Goal: Submit feedback/report problem: Submit feedback/report problem

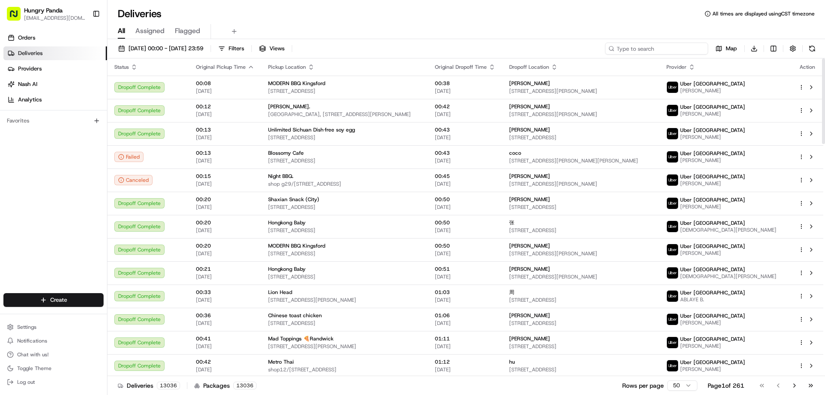
click at [652, 49] on input at bounding box center [656, 49] width 103 height 12
paste input "2490555075255775841059"
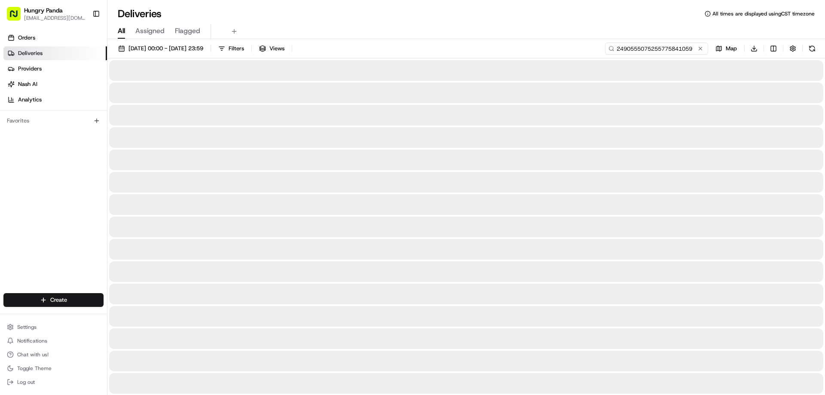
type input "2490555075255775841059"
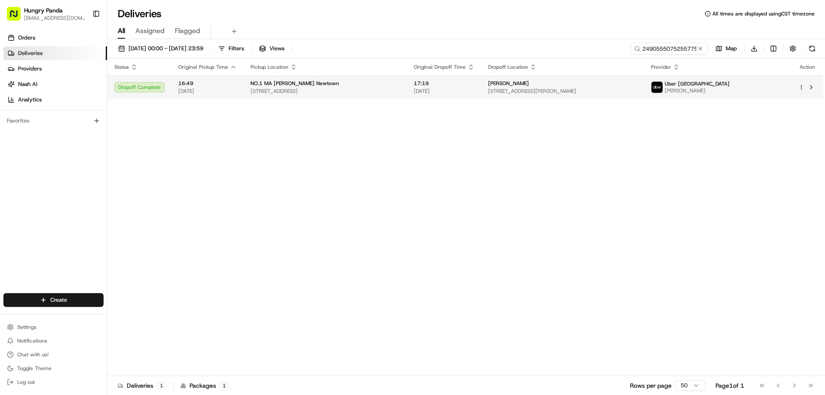
click at [388, 89] on span "85 King St, Newtown NSW 2042, Australia" at bounding box center [324, 91] width 149 height 7
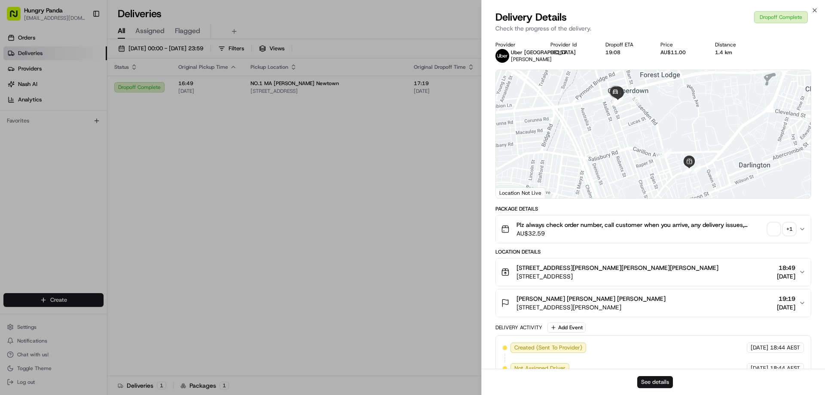
click at [653, 379] on button "See details" at bounding box center [655, 382] width 36 height 12
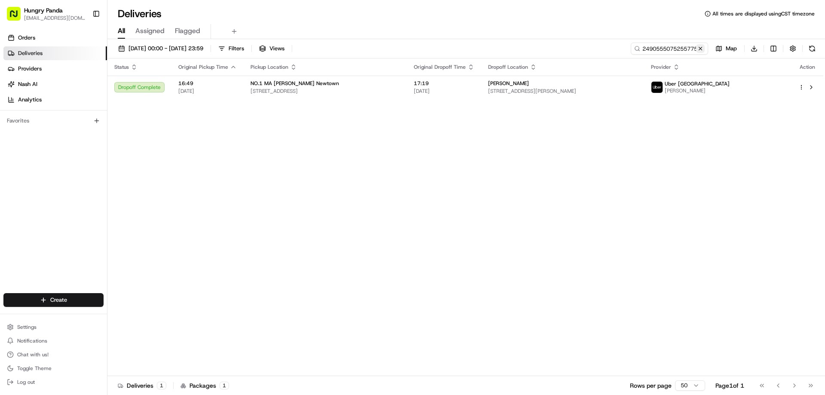
click at [697, 48] on button at bounding box center [700, 48] width 9 height 9
click at [697, 48] on input at bounding box center [656, 49] width 103 height 12
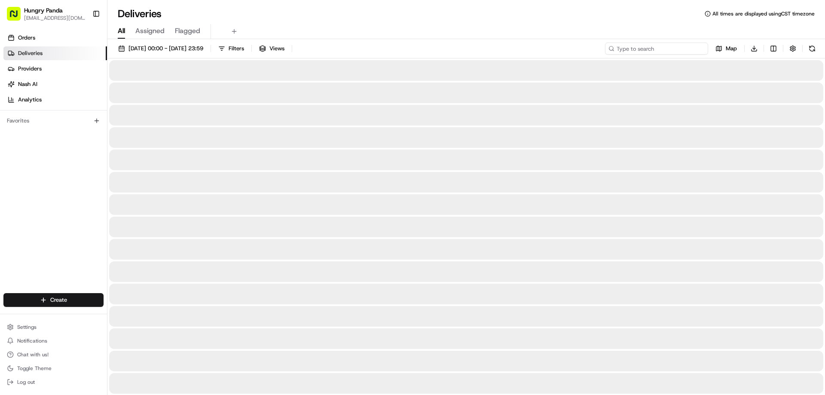
paste input "9086573315253702731774"
type input "9086573315253702731774"
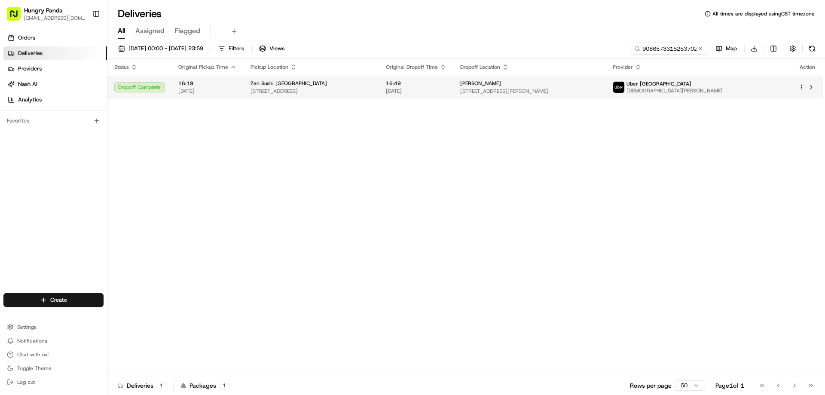
click at [371, 89] on span "116 Devonshire St, Surry Hills NSW 2010, Australia" at bounding box center [311, 91] width 122 height 7
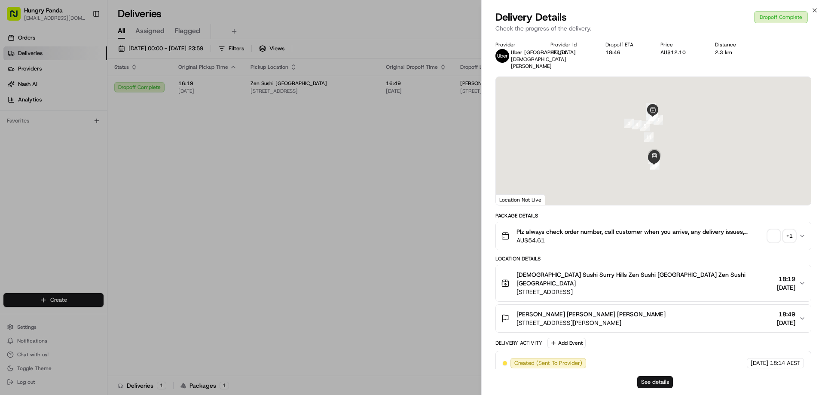
click at [654, 376] on div "See details" at bounding box center [652, 381] width 343 height 26
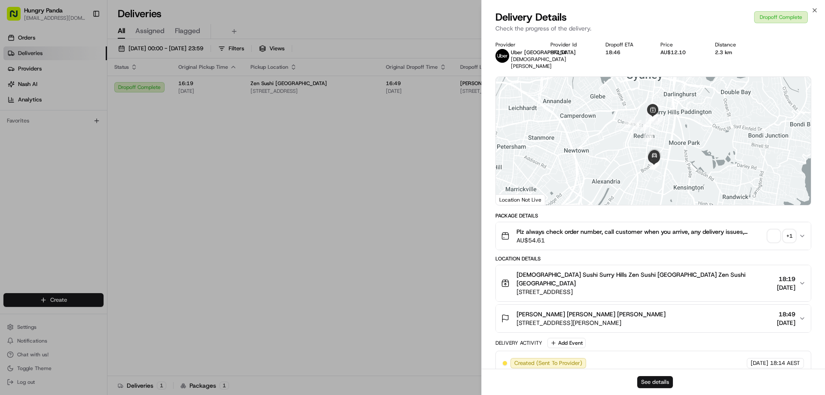
click at [655, 378] on button "See details" at bounding box center [655, 382] width 36 height 12
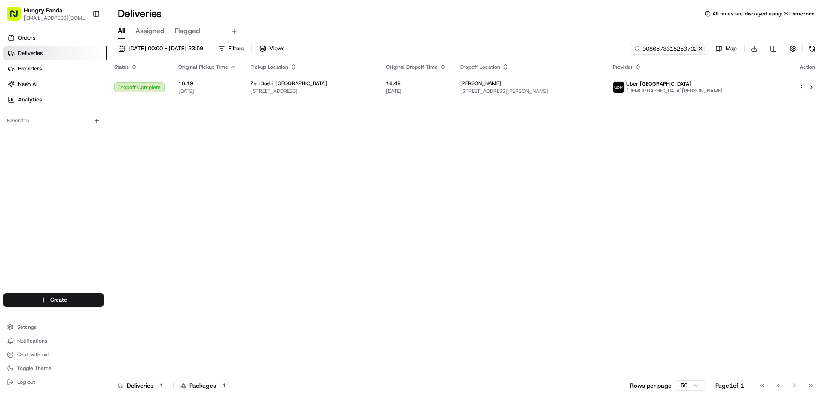
click at [700, 51] on button at bounding box center [700, 48] width 9 height 9
click at [700, 51] on input at bounding box center [656, 49] width 103 height 12
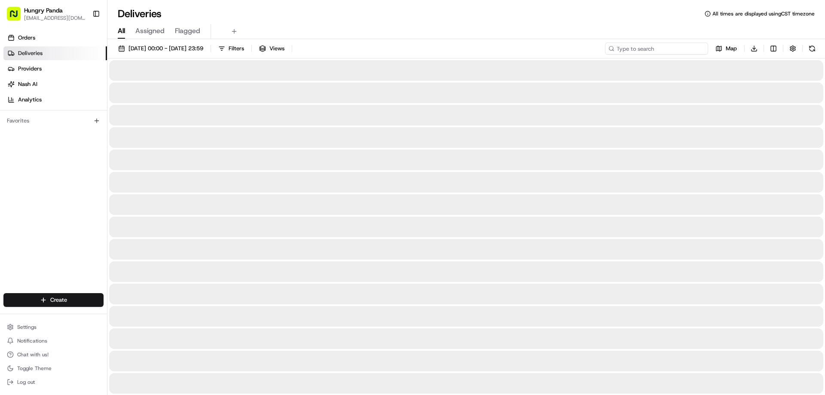
paste input "748756527545373187938"
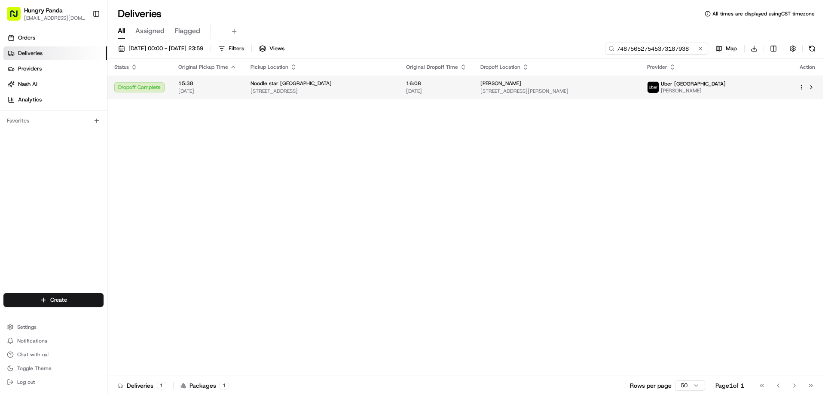
type input "748756527545373187938"
click at [392, 87] on div "Noodle star Surry Hills 624 Crown St, Surry Hills NSW 2010, Australia" at bounding box center [321, 87] width 142 height 15
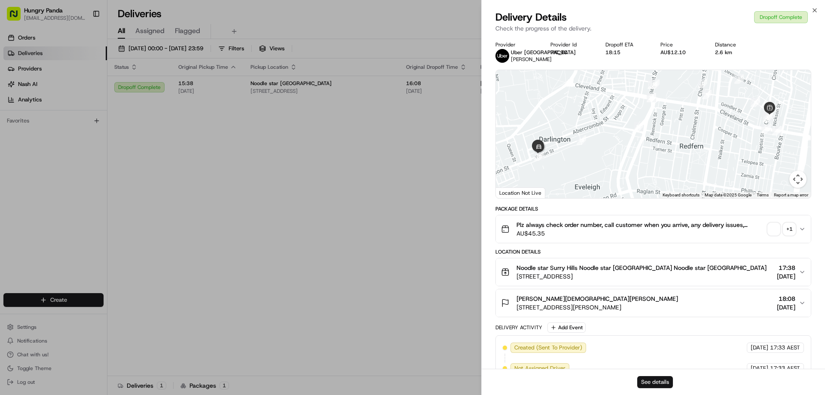
click at [651, 379] on button "See details" at bounding box center [655, 382] width 36 height 12
click at [652, 381] on button "See details" at bounding box center [655, 382] width 36 height 12
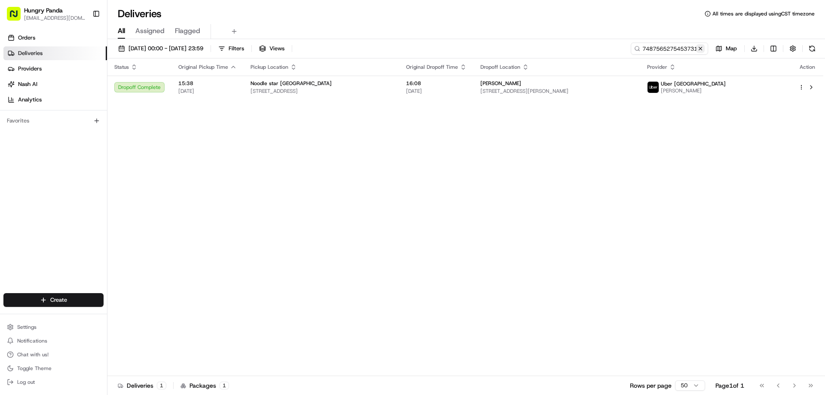
click at [698, 45] on button at bounding box center [700, 48] width 9 height 9
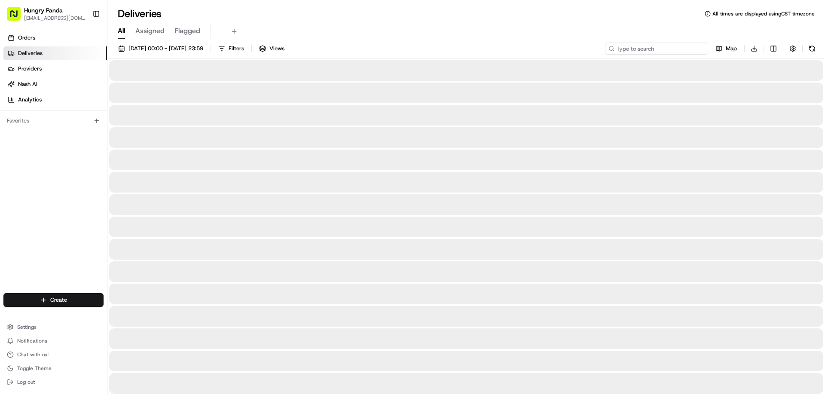
click at [698, 45] on input at bounding box center [656, 49] width 103 height 12
paste input "968853291585872550692"
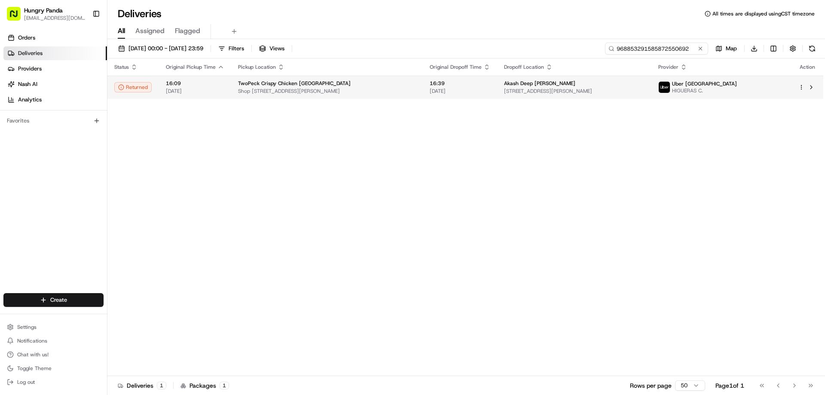
type input "968853291585872550692"
click at [472, 84] on span "16:39" at bounding box center [459, 83] width 61 height 7
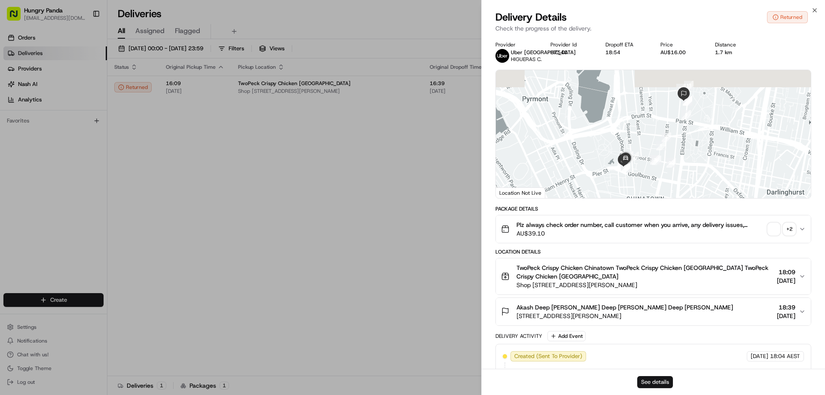
click at [654, 382] on button "See details" at bounding box center [655, 382] width 36 height 12
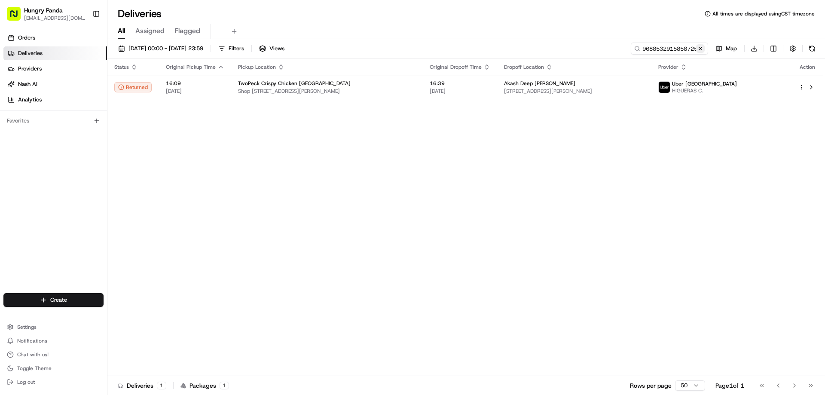
click at [697, 50] on button at bounding box center [700, 48] width 9 height 9
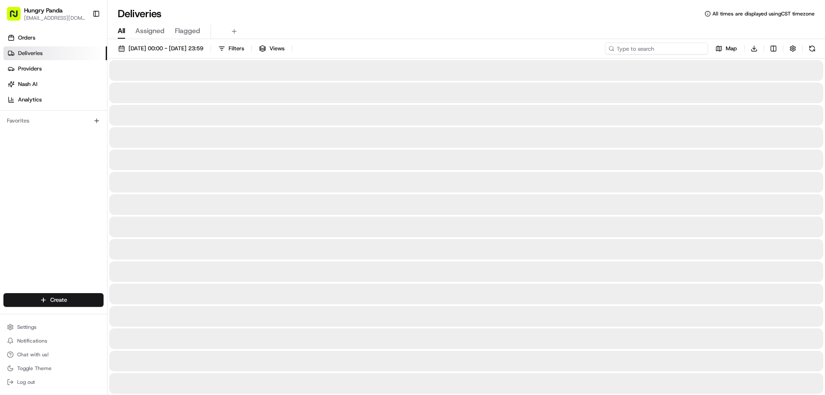
click at [697, 48] on input at bounding box center [656, 49] width 103 height 12
paste input "209752338555279391294"
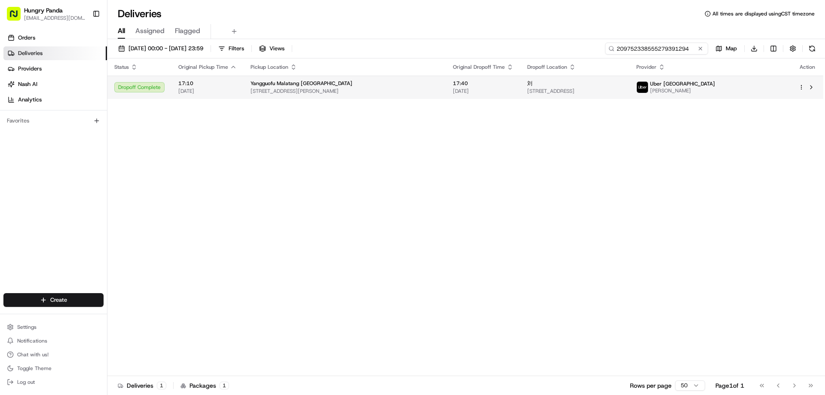
type input "209752338555279391294"
click at [453, 88] on span "19/08/2025" at bounding box center [483, 91] width 61 height 7
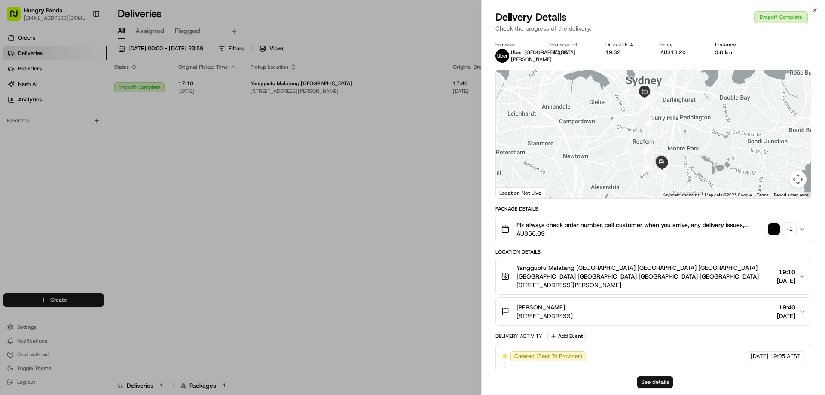
click at [658, 382] on button "See details" at bounding box center [655, 382] width 36 height 12
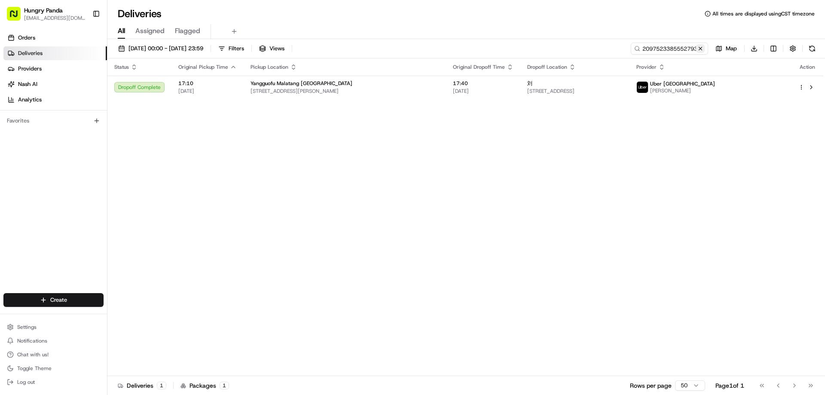
click at [699, 49] on button at bounding box center [700, 48] width 9 height 9
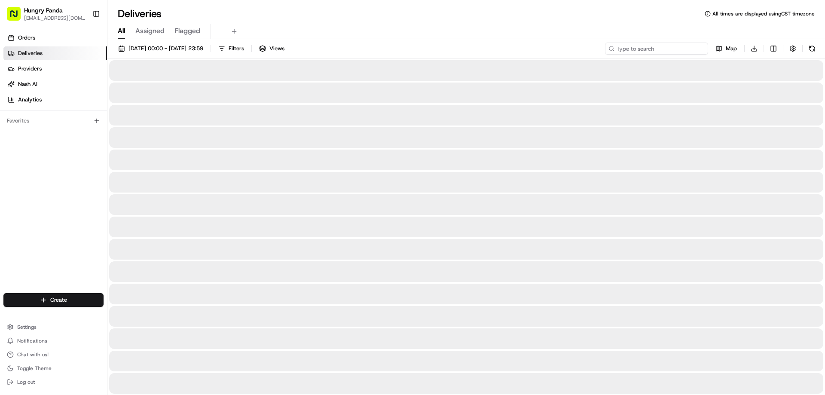
drag, startPoint x: 699, startPoint y: 49, endPoint x: 665, endPoint y: 64, distance: 37.3
click at [699, 49] on input at bounding box center [656, 49] width 103 height 12
paste input "349759228525870304745"
type input "349759228525870304745"
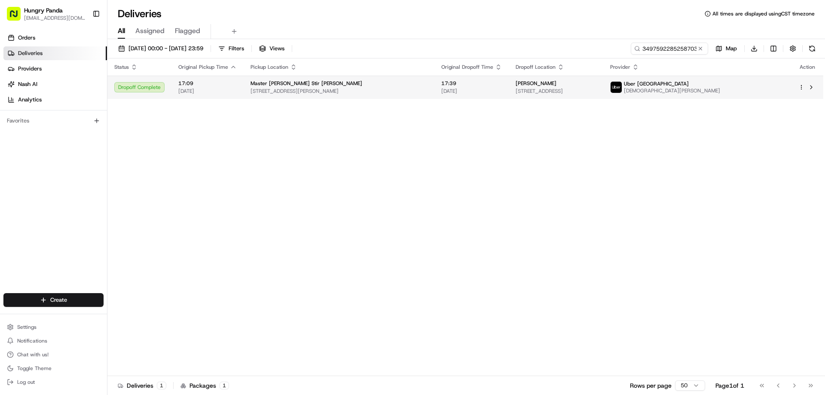
click at [448, 94] on span "19/08/2025" at bounding box center [471, 91] width 61 height 7
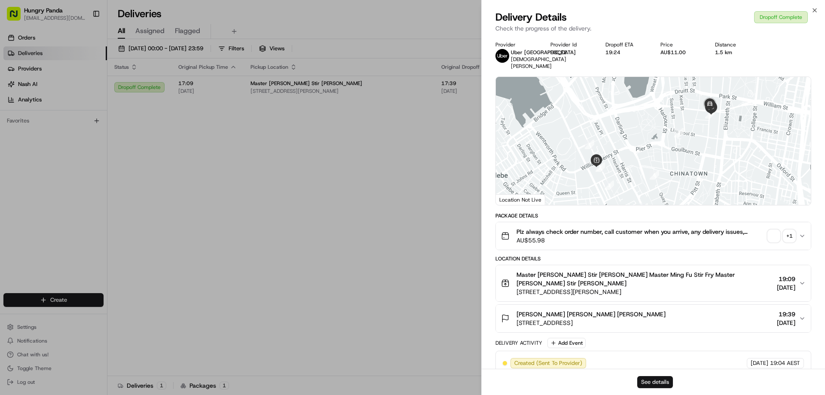
click at [650, 381] on button "See details" at bounding box center [655, 382] width 36 height 12
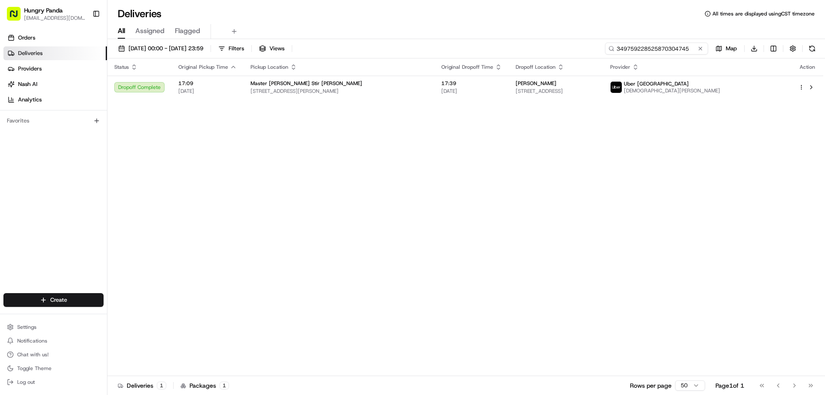
click at [671, 50] on input "349759228525870304745" at bounding box center [656, 49] width 103 height 12
click at [562, 165] on div "Status Original Pickup Time Pickup Location Original Dropoff Time Dropoff Locat…" at bounding box center [464, 216] width 715 height 317
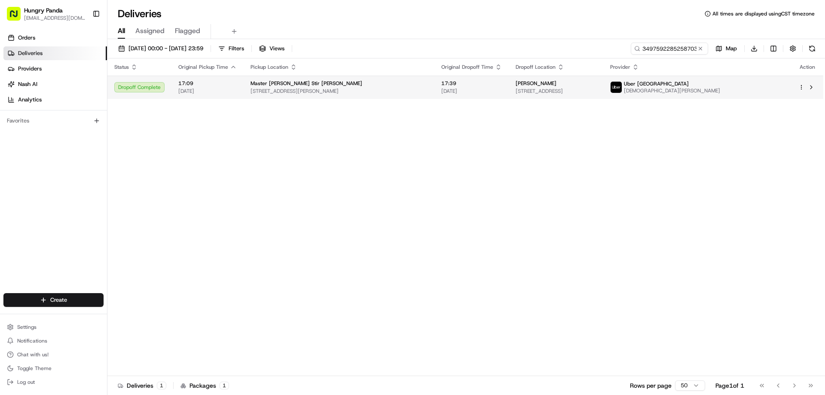
click at [538, 78] on td "黄Huang 298 Pitt St, Sydney NSW 2000, Australia" at bounding box center [555, 87] width 94 height 23
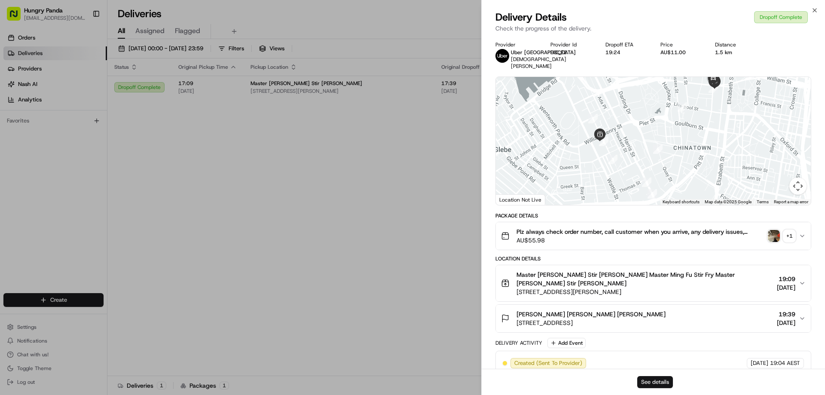
click at [660, 383] on button "See details" at bounding box center [655, 382] width 36 height 12
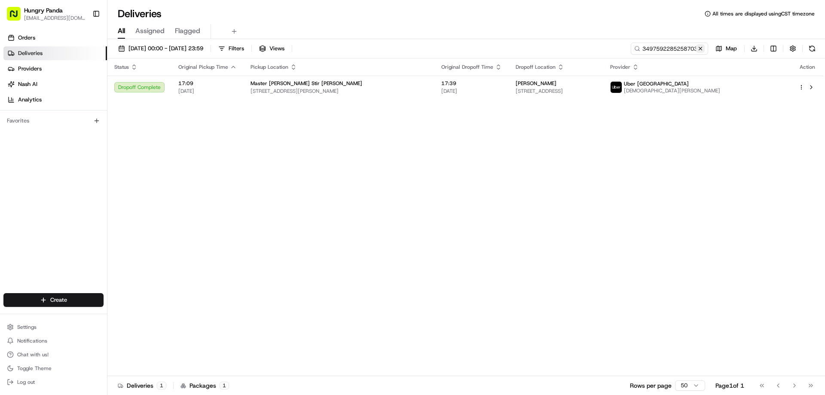
click at [697, 47] on button at bounding box center [700, 48] width 9 height 9
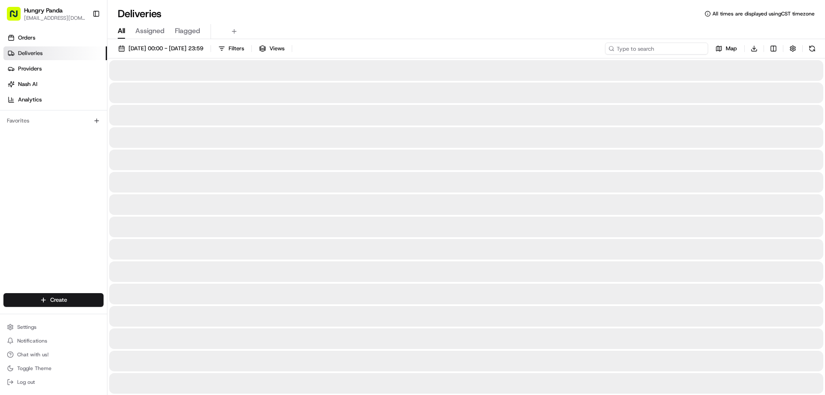
click at [689, 47] on input at bounding box center [656, 49] width 103 height 12
paste input "209858723505179832710"
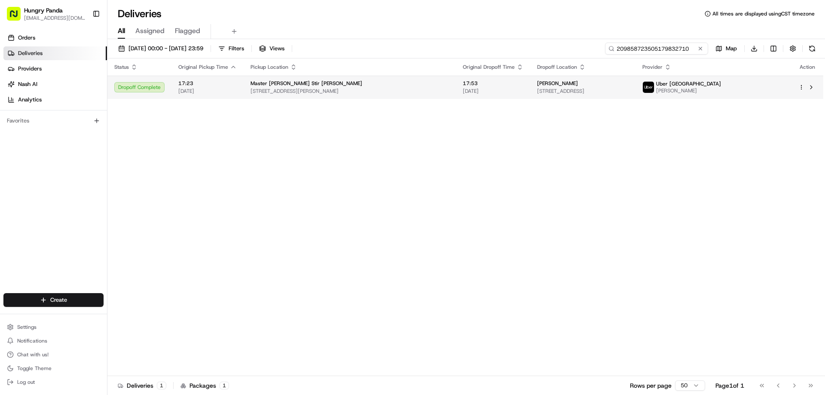
type input "209858723505179832710"
click at [467, 89] on span "19/08/2025" at bounding box center [493, 91] width 61 height 7
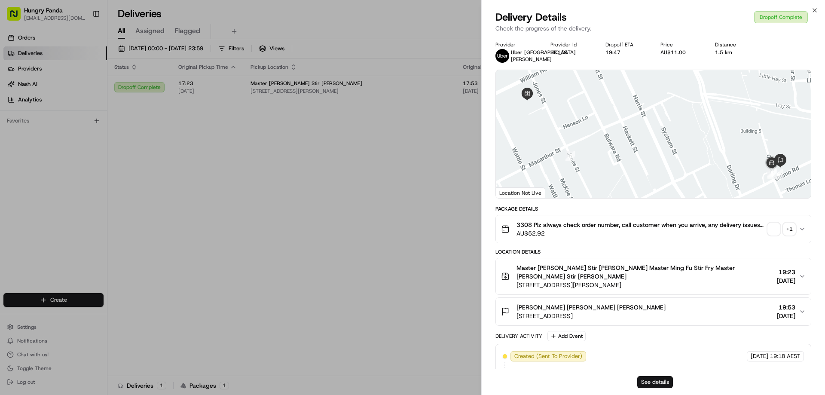
click at [648, 383] on button "See details" at bounding box center [655, 382] width 36 height 12
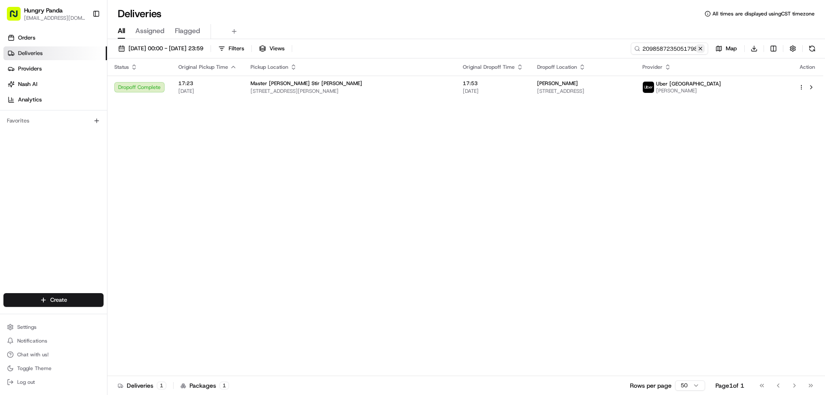
click at [698, 49] on button at bounding box center [700, 48] width 9 height 9
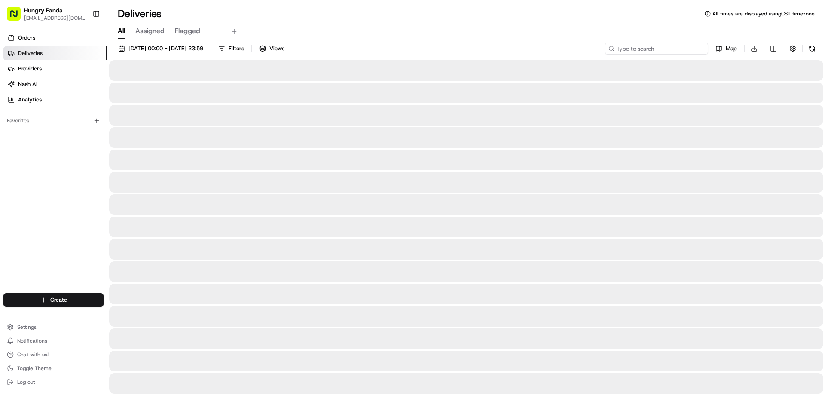
drag, startPoint x: 698, startPoint y: 49, endPoint x: 680, endPoint y: 53, distance: 18.0
click at [698, 49] on input at bounding box center [656, 49] width 103 height 12
paste input "908953973545375431614"
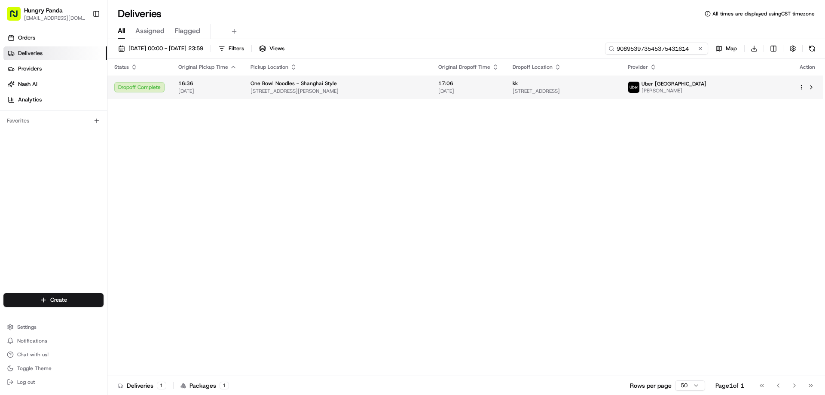
type input "908953973545375431614"
click at [482, 87] on span "17:06" at bounding box center [468, 83] width 61 height 7
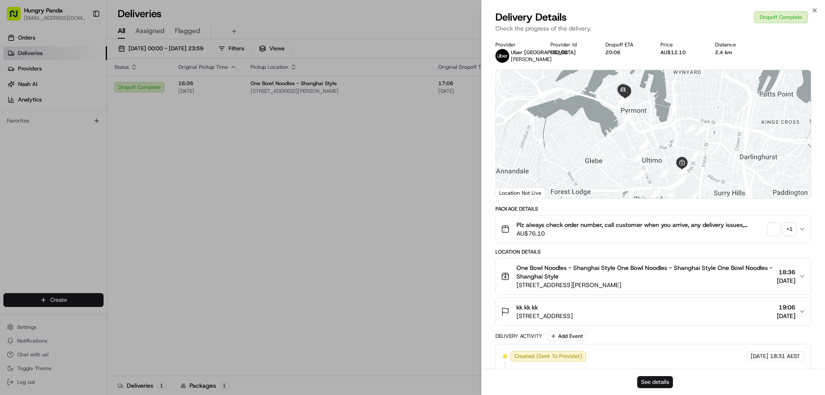
click at [645, 383] on button "See details" at bounding box center [655, 382] width 36 height 12
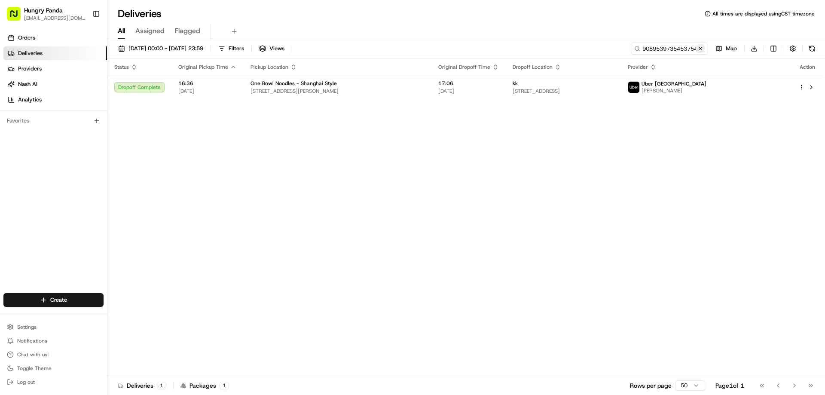
click at [700, 51] on button at bounding box center [700, 48] width 9 height 9
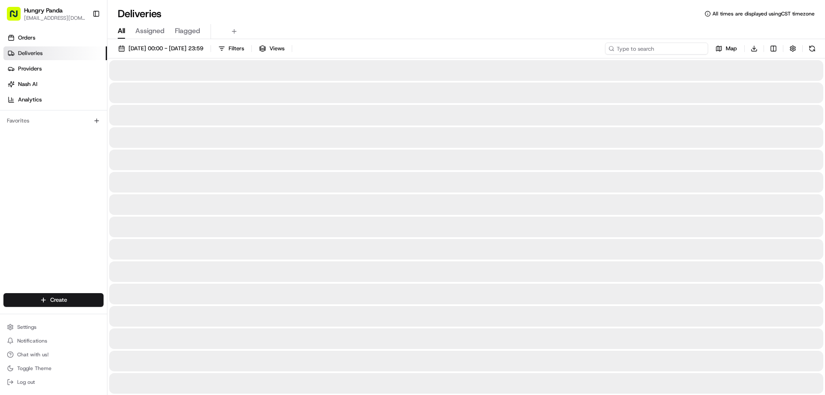
drag, startPoint x: 700, startPoint y: 51, endPoint x: 671, endPoint y: 57, distance: 29.9
click at [700, 51] on input at bounding box center [656, 49] width 103 height 12
paste input "1492598925457713491026"
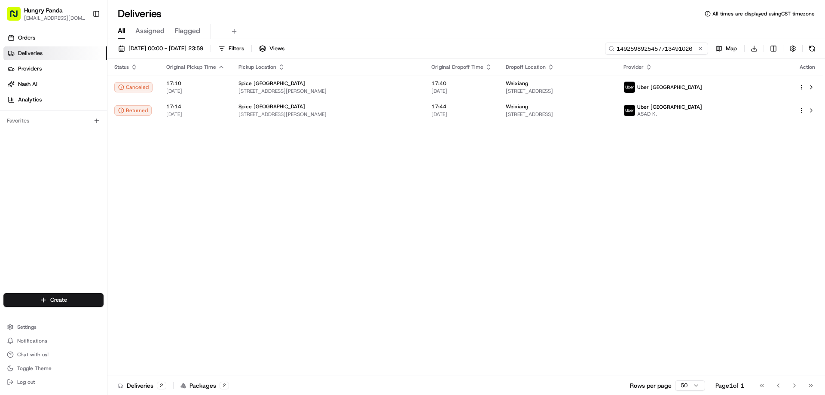
type input "1492598925457713491026"
click at [409, 114] on span "209 Thomas St, Haymarket NSW 2000, Australia" at bounding box center [327, 114] width 179 height 7
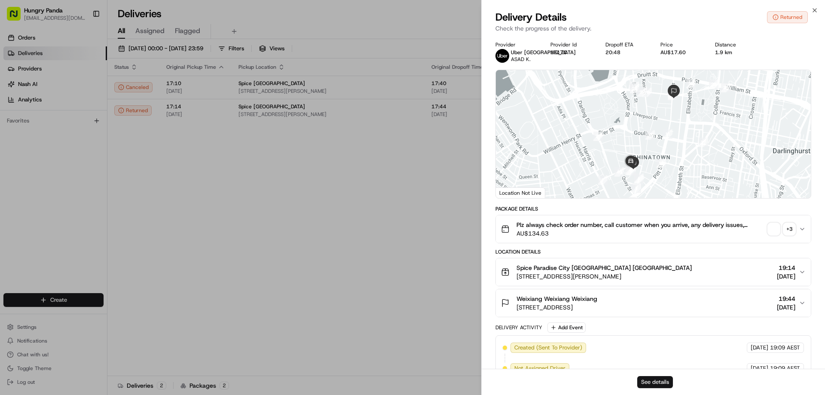
click at [646, 383] on button "See details" at bounding box center [655, 382] width 36 height 12
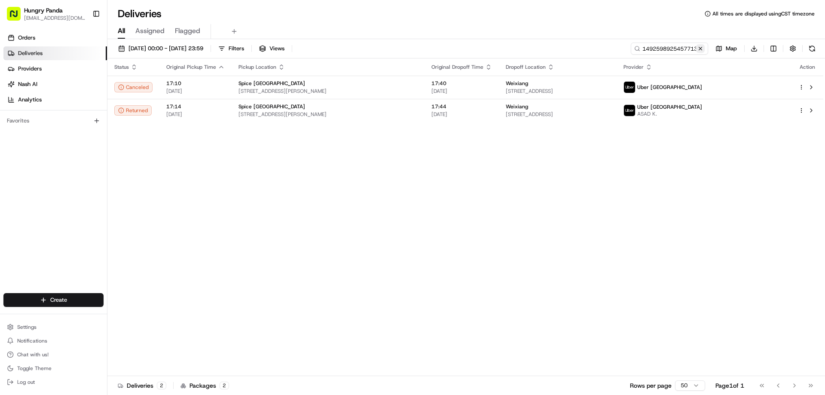
click at [702, 49] on button at bounding box center [700, 48] width 9 height 9
drag, startPoint x: 702, startPoint y: 49, endPoint x: 698, endPoint y: 51, distance: 4.4
click at [702, 49] on input at bounding box center [656, 49] width 103 height 12
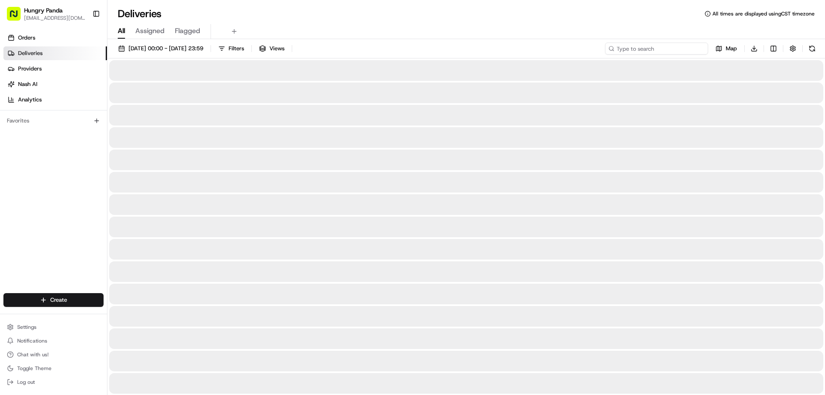
paste input "109753537585173826806"
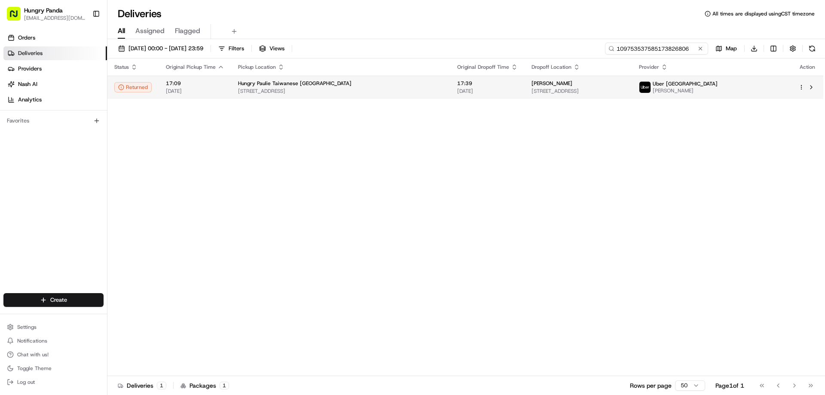
type input "109753537585173826806"
click at [478, 84] on span "17:39" at bounding box center [487, 83] width 61 height 7
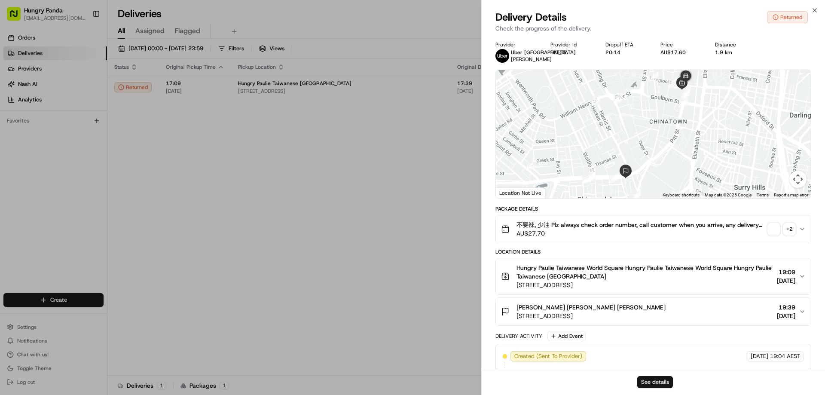
click at [647, 378] on button "See details" at bounding box center [655, 382] width 36 height 12
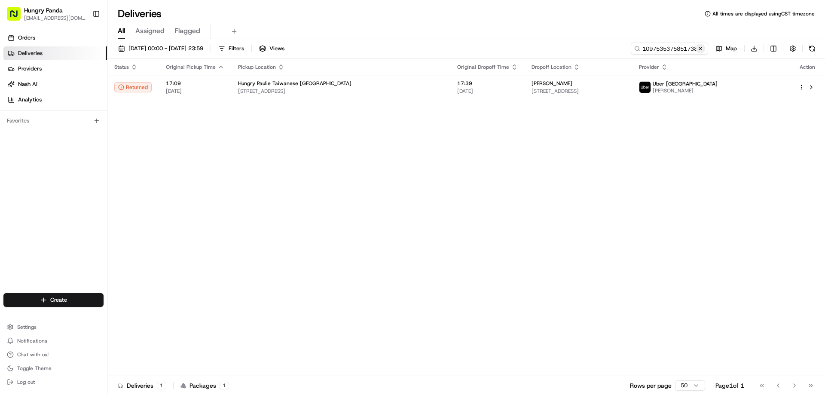
click at [699, 48] on button at bounding box center [700, 48] width 9 height 9
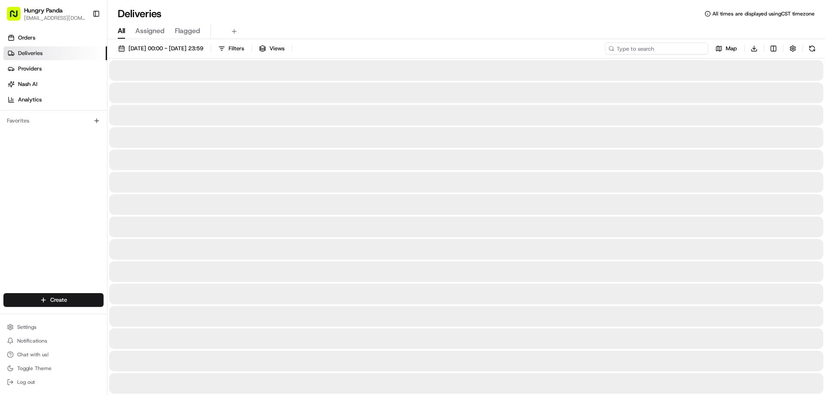
drag, startPoint x: 699, startPoint y: 48, endPoint x: 687, endPoint y: 54, distance: 13.3
click at [699, 48] on input at bounding box center [656, 49] width 103 height 12
paste input "2797532835656750151842"
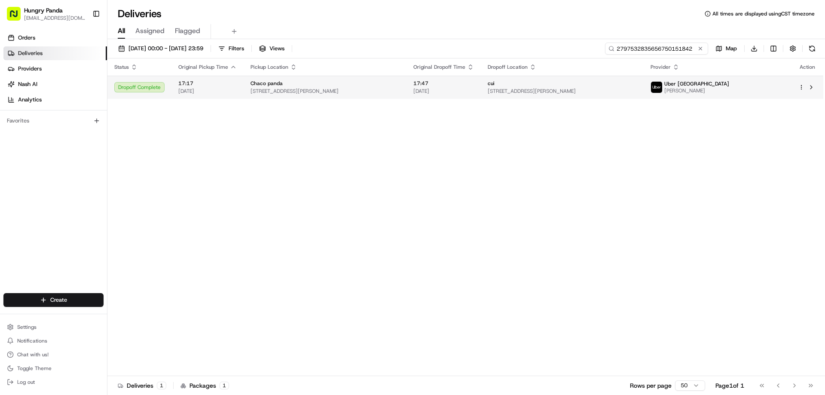
type input "2797532835656750151842"
click at [466, 84] on span "17:47" at bounding box center [443, 83] width 61 height 7
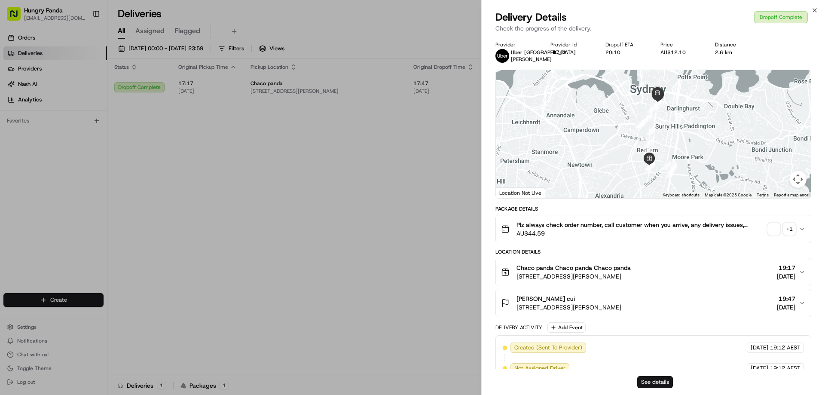
click at [653, 380] on button "See details" at bounding box center [655, 382] width 36 height 12
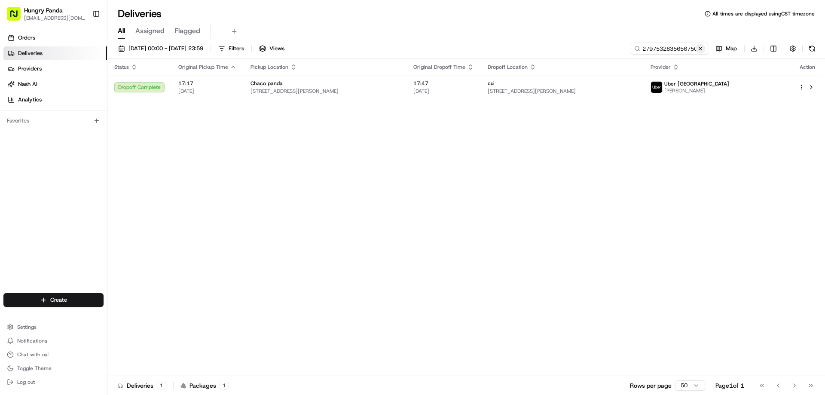
click at [700, 45] on button at bounding box center [700, 48] width 9 height 9
drag, startPoint x: 700, startPoint y: 45, endPoint x: 686, endPoint y: 49, distance: 14.3
click at [700, 45] on input at bounding box center [656, 49] width 103 height 12
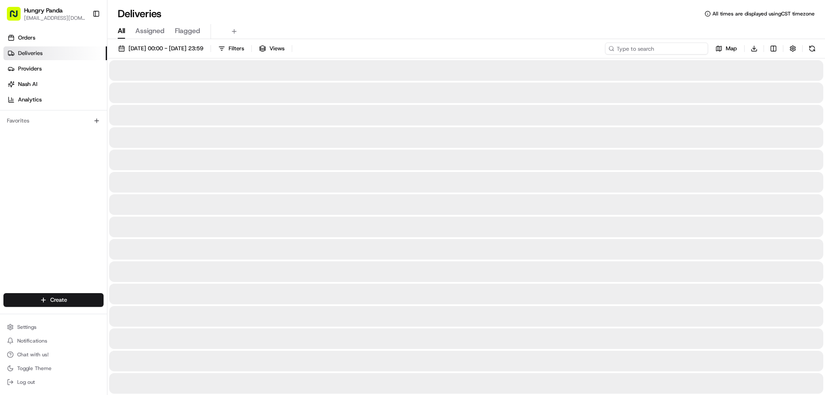
paste input "4391551355559727611954"
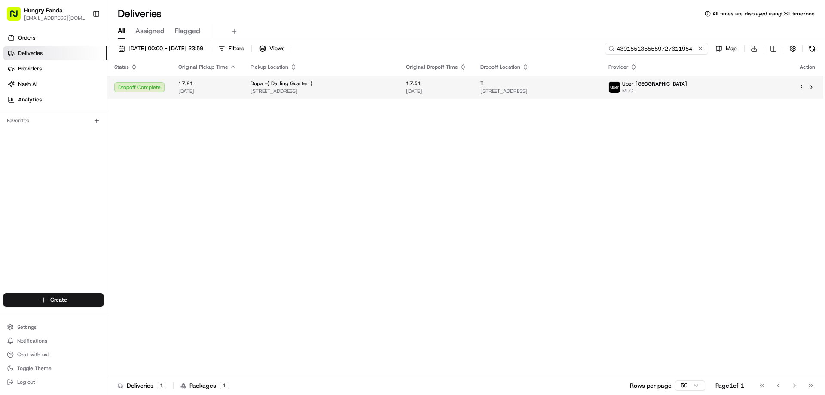
type input "4391551355559727611954"
click at [392, 88] on span "1/25 Harbour St, Sydney NSW 2000, Australia" at bounding box center [321, 91] width 142 height 7
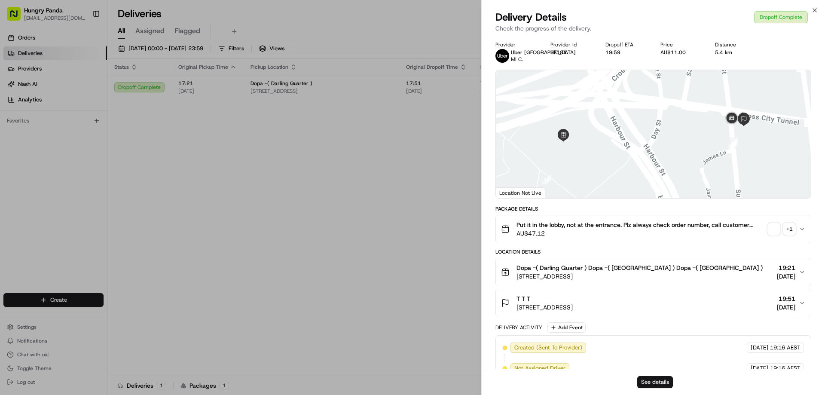
click at [644, 382] on button "See details" at bounding box center [655, 382] width 36 height 12
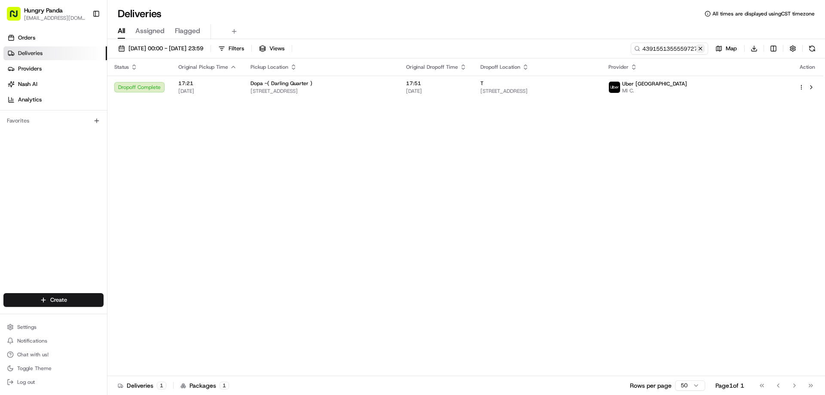
click at [700, 48] on button at bounding box center [700, 48] width 9 height 9
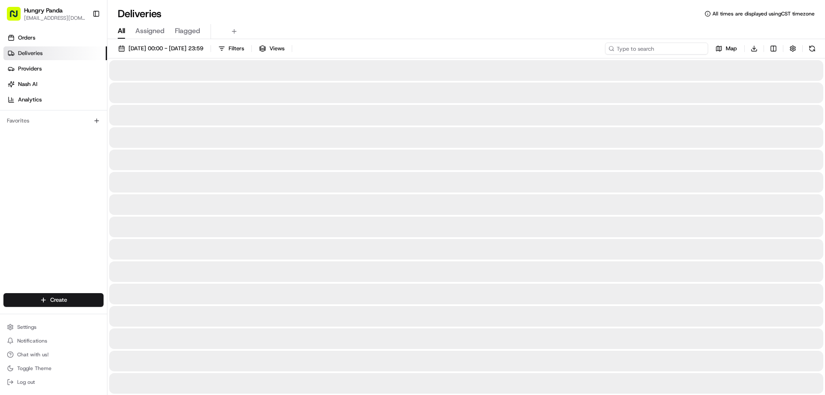
click at [666, 52] on input at bounding box center [656, 49] width 103 height 12
paste input "010168328565971350281"
type input "010168328565971350281"
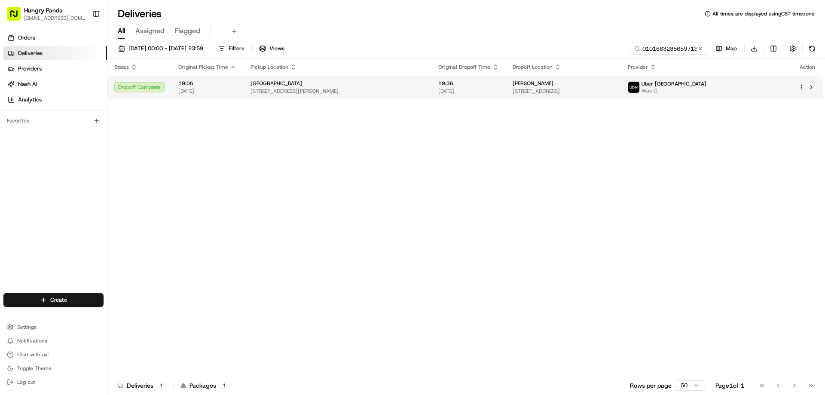
click at [417, 88] on span "35C Ross St, Forest Lodge NSW 2037, Australia" at bounding box center [337, 91] width 174 height 7
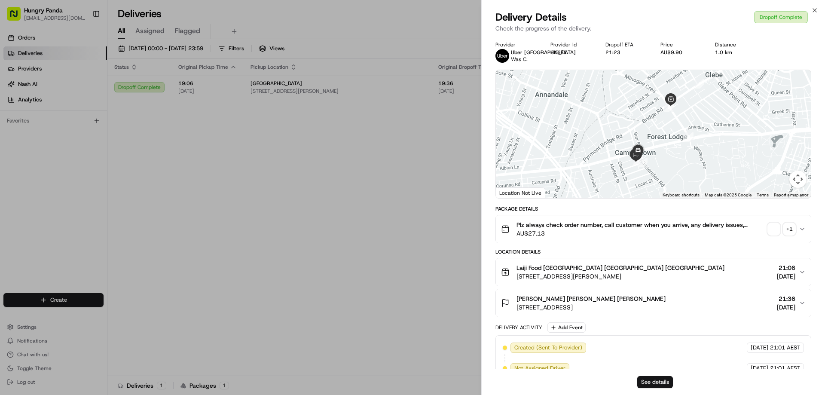
click at [648, 378] on button "See details" at bounding box center [655, 382] width 36 height 12
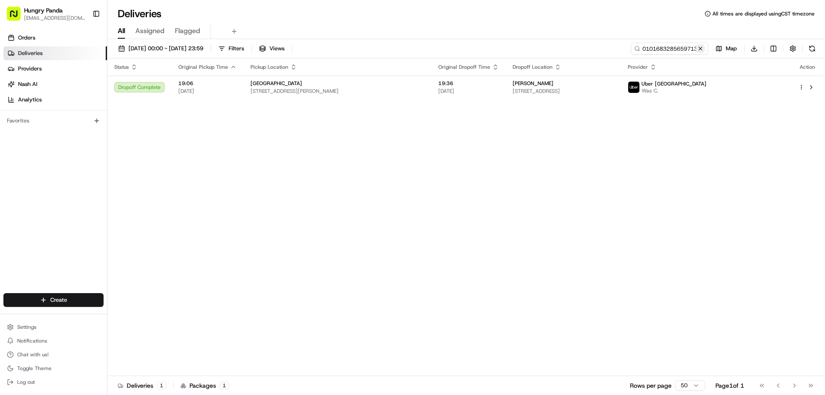
click at [700, 48] on button at bounding box center [700, 48] width 9 height 9
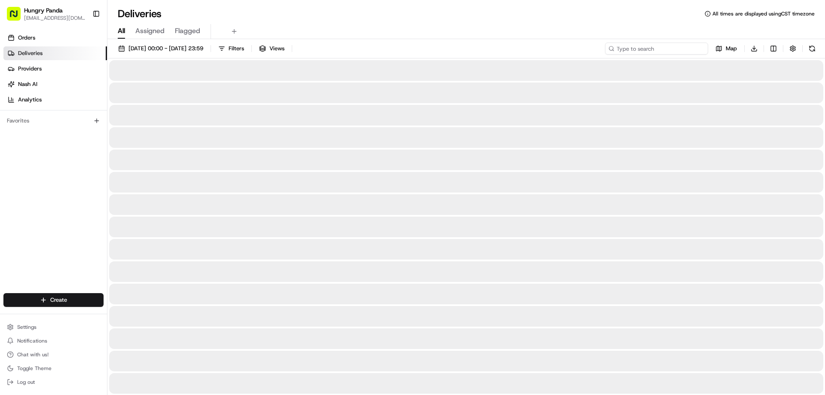
click at [698, 48] on input at bounding box center [656, 49] width 103 height 12
paste input "139659266565875718856"
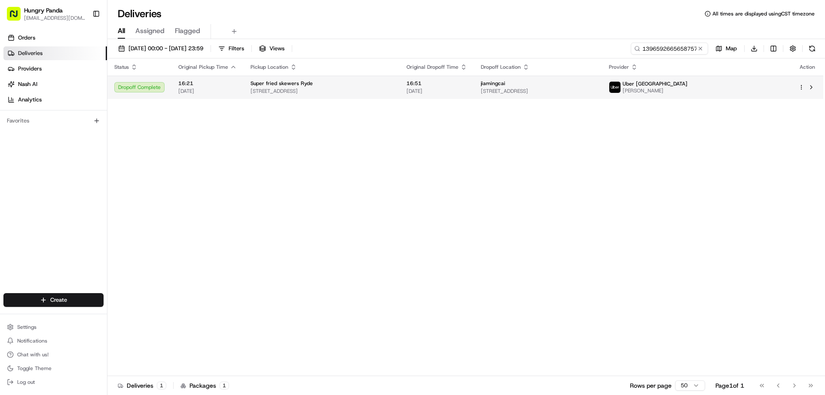
click at [468, 92] on td "16:51 19/08/2025" at bounding box center [436, 87] width 74 height 23
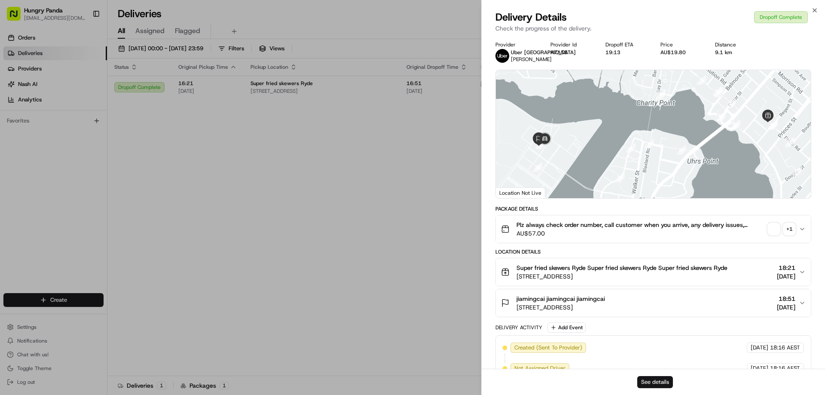
click at [650, 381] on button "See details" at bounding box center [655, 382] width 36 height 12
click at [648, 383] on button "See details" at bounding box center [655, 382] width 36 height 12
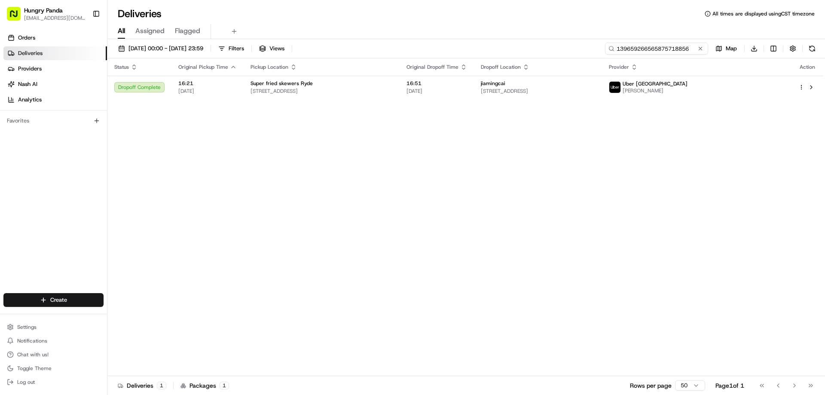
click at [673, 43] on input "139659266565875718856" at bounding box center [656, 49] width 103 height 12
click at [644, 52] on input "139659266565875718856" at bounding box center [656, 49] width 103 height 12
paste input "959742575572787863"
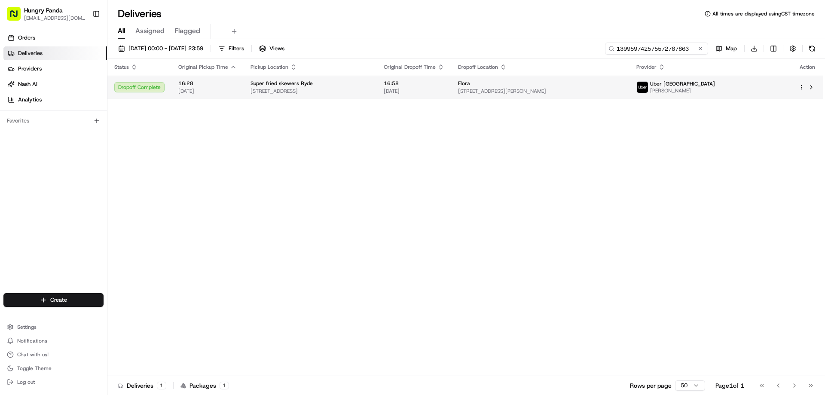
type input "139959742575572787863"
click at [444, 83] on span "16:58" at bounding box center [413, 83] width 61 height 7
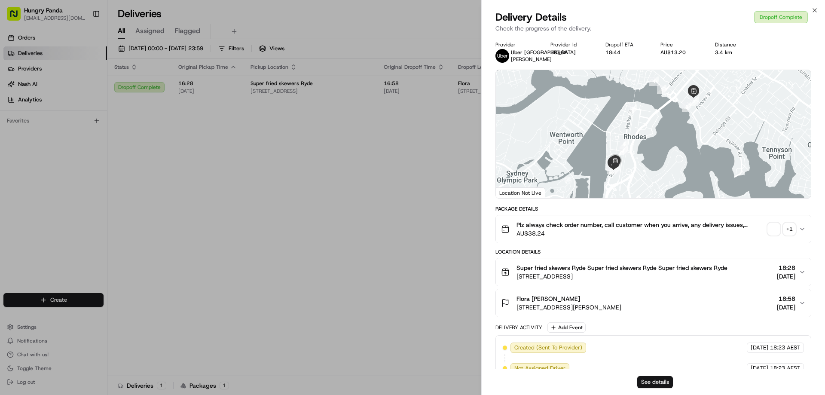
click at [646, 386] on button "See details" at bounding box center [655, 382] width 36 height 12
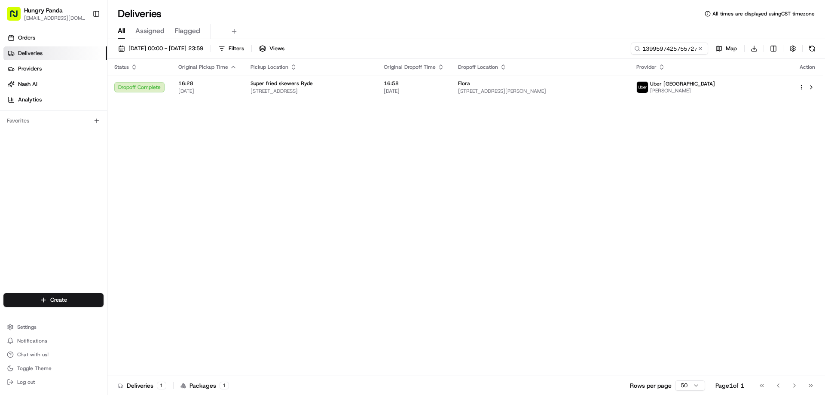
click at [700, 45] on button at bounding box center [700, 48] width 9 height 9
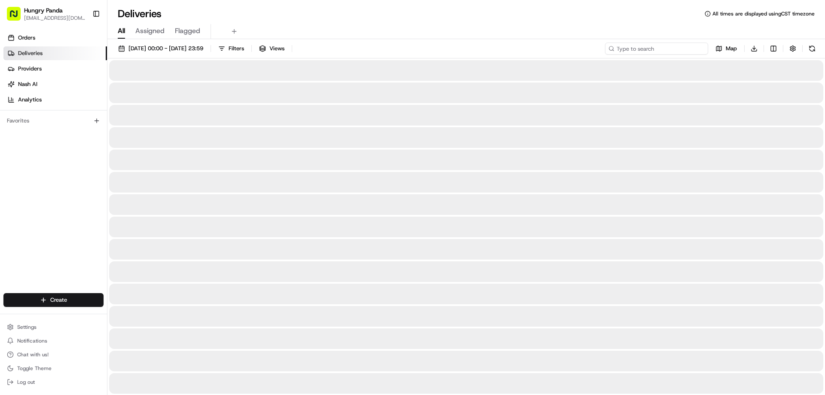
drag, startPoint x: 700, startPoint y: 45, endPoint x: 679, endPoint y: 53, distance: 22.8
click at [700, 45] on input at bounding box center [656, 49] width 103 height 12
paste input "2599573985654746551070"
type input "2599573985654746551070"
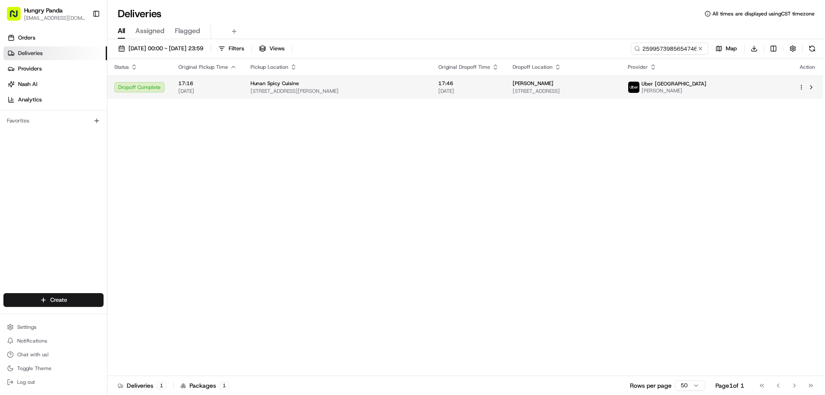
click at [424, 86] on div "Hunan Spicy Cuisine" at bounding box center [337, 83] width 174 height 7
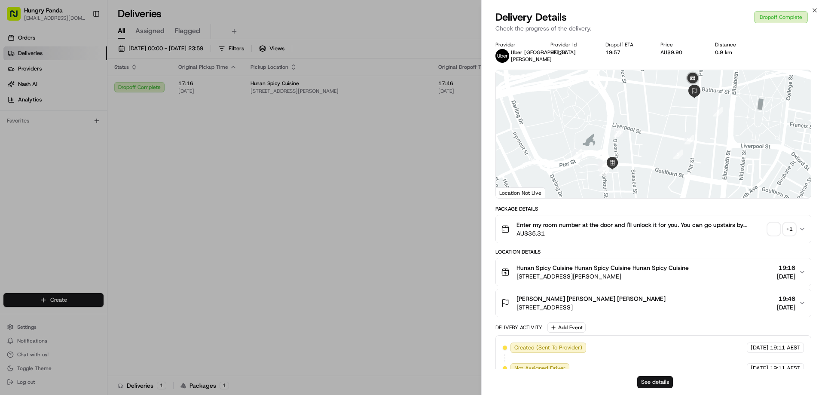
click at [652, 383] on button "See details" at bounding box center [655, 382] width 36 height 12
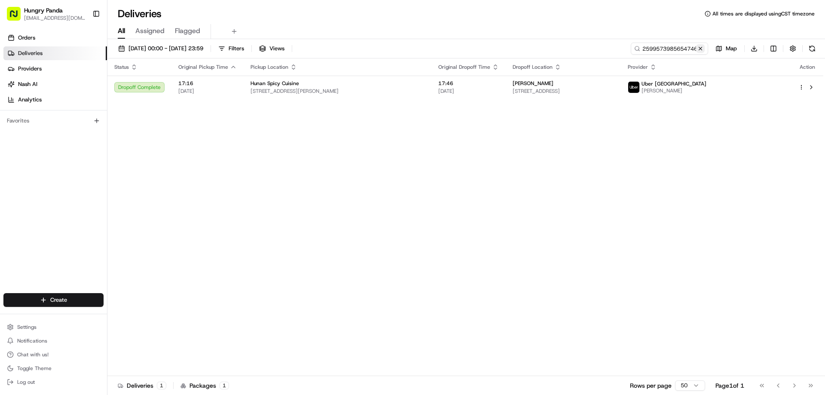
click at [704, 49] on button at bounding box center [700, 48] width 9 height 9
drag, startPoint x: 704, startPoint y: 49, endPoint x: 697, endPoint y: 50, distance: 6.7
click at [704, 49] on input at bounding box center [656, 49] width 103 height 12
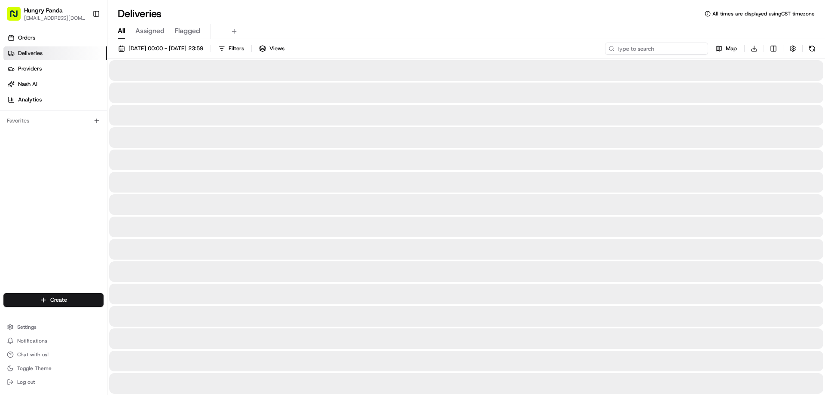
paste input "239052408575472399354"
type input "239052408575472399354"
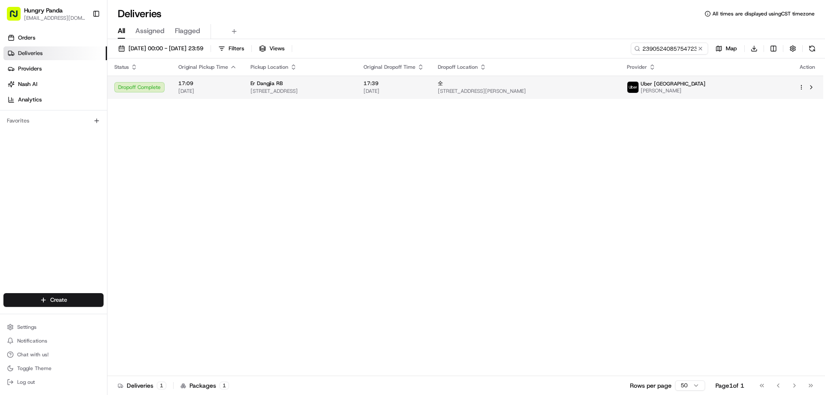
click at [534, 97] on td "全 86A Todman Ave, Kensington NSW 2033, Australia" at bounding box center [525, 87] width 189 height 23
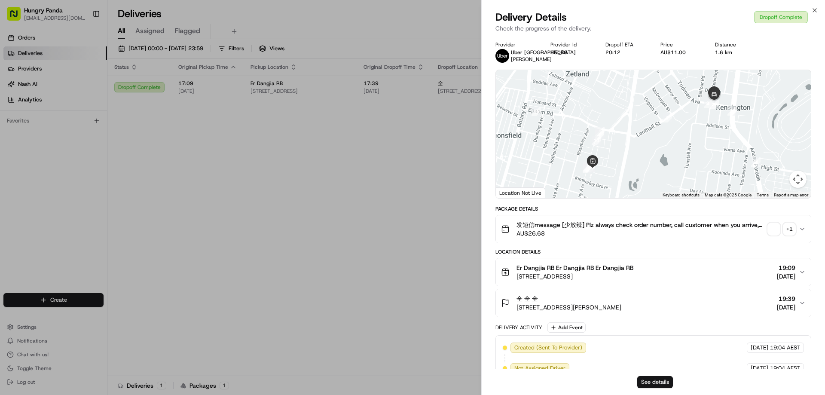
click at [648, 380] on button "See details" at bounding box center [655, 382] width 36 height 12
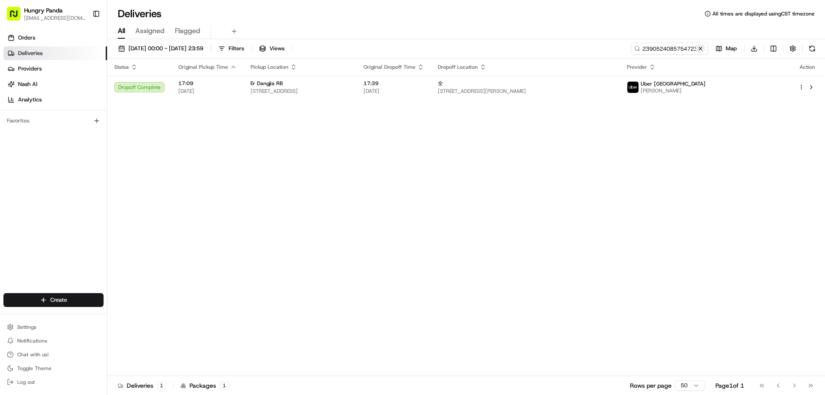
click at [698, 47] on button at bounding box center [700, 48] width 9 height 9
click at [698, 47] on input at bounding box center [656, 49] width 103 height 12
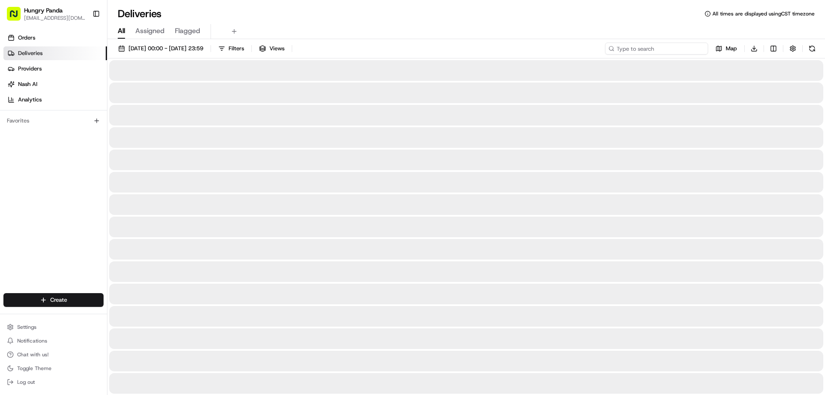
paste input "269559570575876694361"
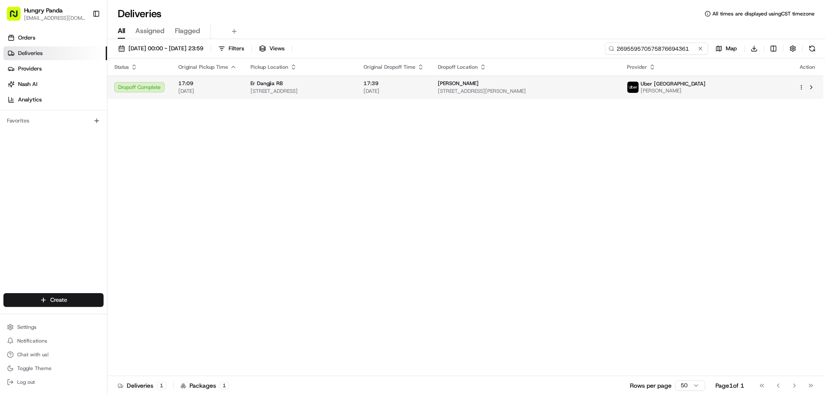
type input "269559570575876694361"
click at [424, 90] on span "19/08/2025" at bounding box center [393, 91] width 61 height 7
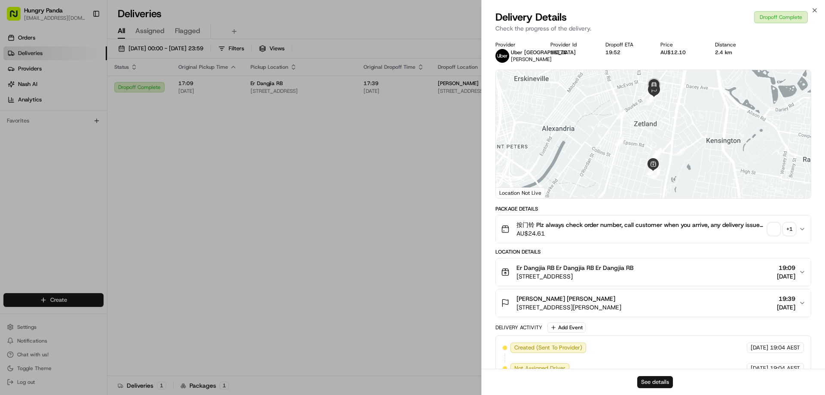
click at [656, 380] on button "See details" at bounding box center [655, 382] width 36 height 12
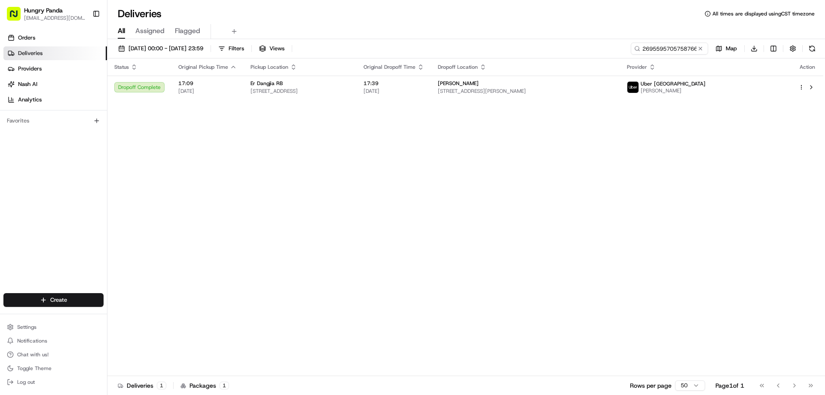
click at [402, 186] on div "Status Original Pickup Time Pickup Location Original Dropoff Time Dropoff Locat…" at bounding box center [464, 216] width 715 height 317
click at [703, 47] on button at bounding box center [700, 48] width 9 height 9
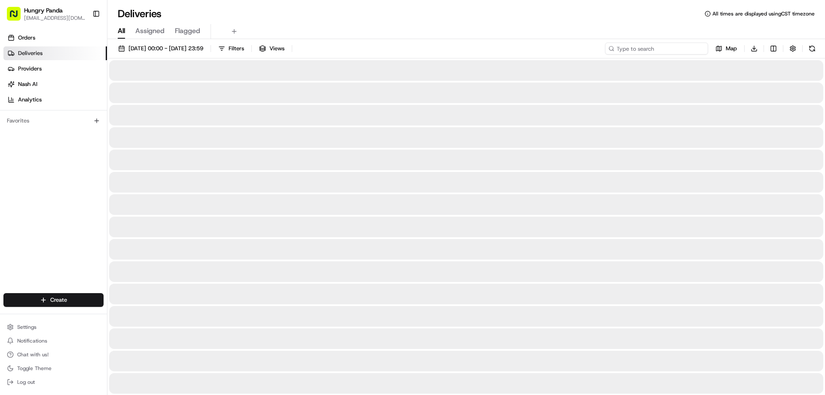
click at [703, 47] on input at bounding box center [656, 49] width 103 height 12
paste input "9168564455256733341721"
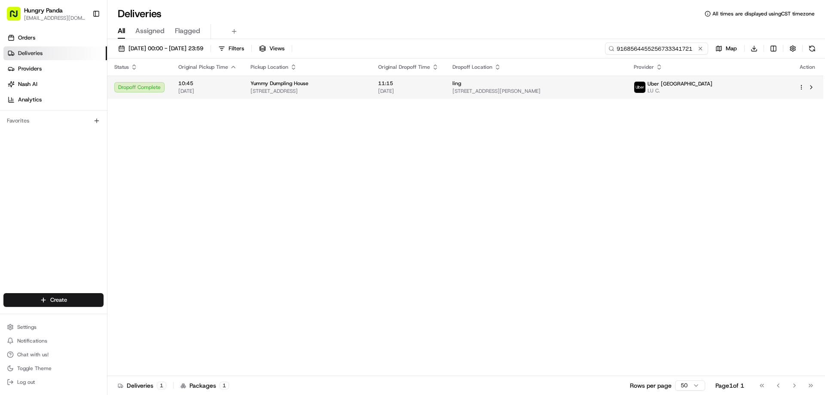
type input "9168564455256733341721"
click at [438, 83] on span "11:15" at bounding box center [408, 83] width 61 height 7
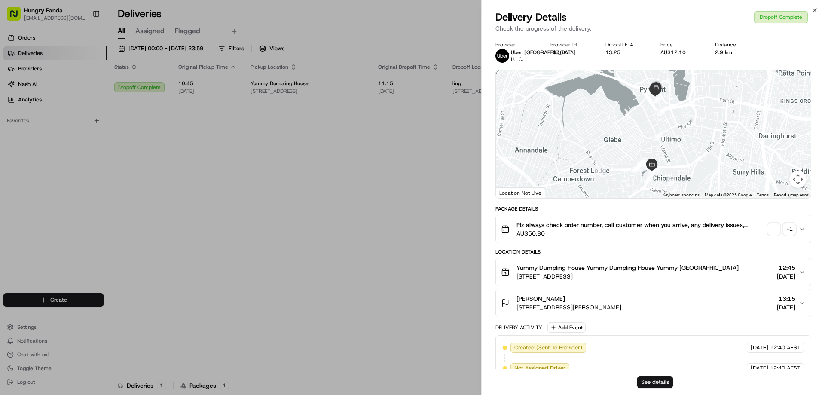
click at [643, 386] on button "See details" at bounding box center [655, 382] width 36 height 12
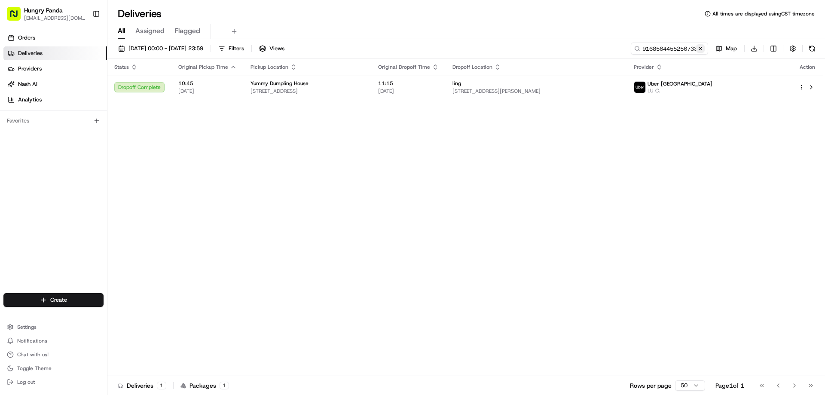
click at [696, 47] on button at bounding box center [700, 48] width 9 height 9
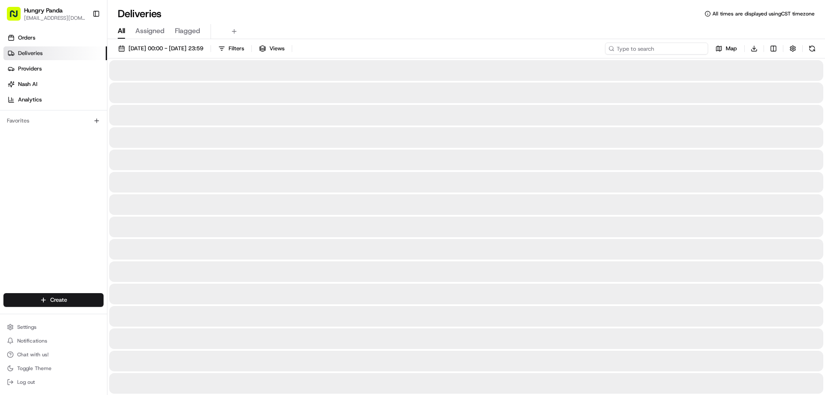
click at [697, 49] on input at bounding box center [656, 49] width 103 height 12
paste input "360967337535971250593"
type input "360967337535971250593"
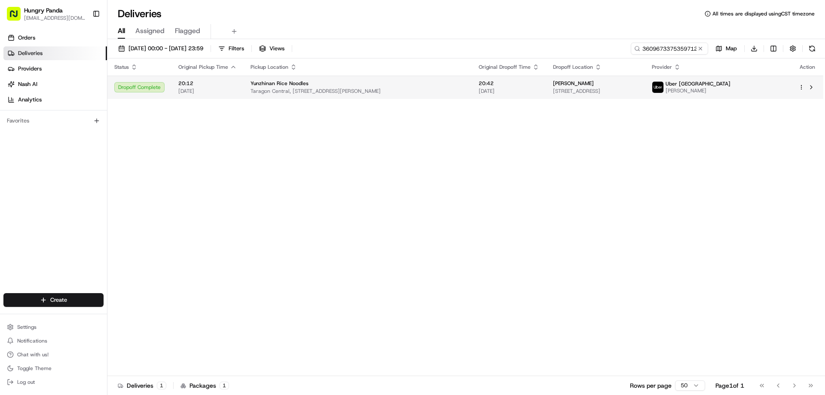
click at [478, 88] on span "19/08/2025" at bounding box center [508, 91] width 61 height 7
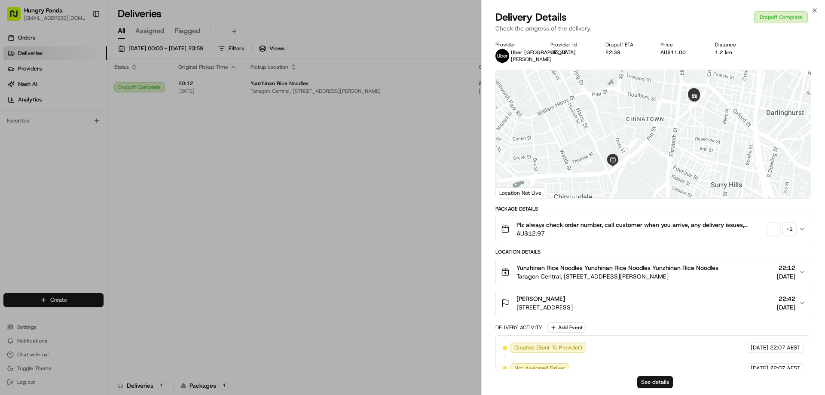
click at [654, 380] on button "See details" at bounding box center [655, 382] width 36 height 12
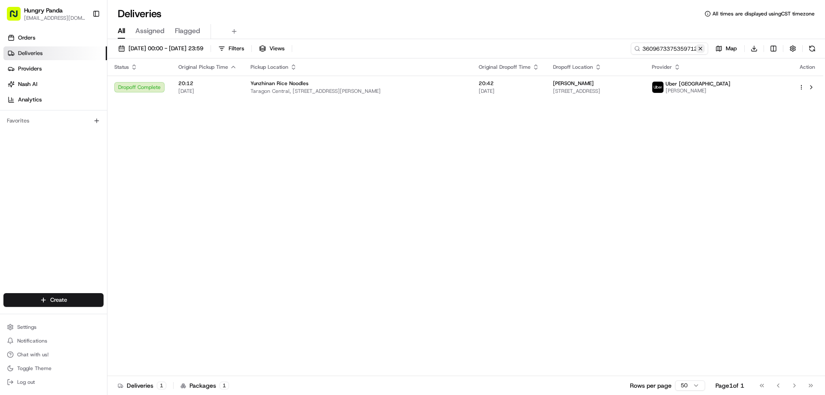
click at [697, 47] on button at bounding box center [700, 48] width 9 height 9
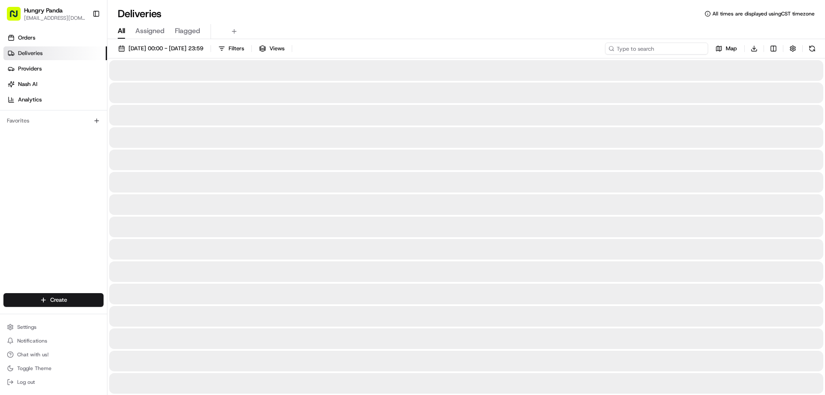
click at [697, 47] on input at bounding box center [656, 49] width 103 height 12
paste input "8381558865855706881355"
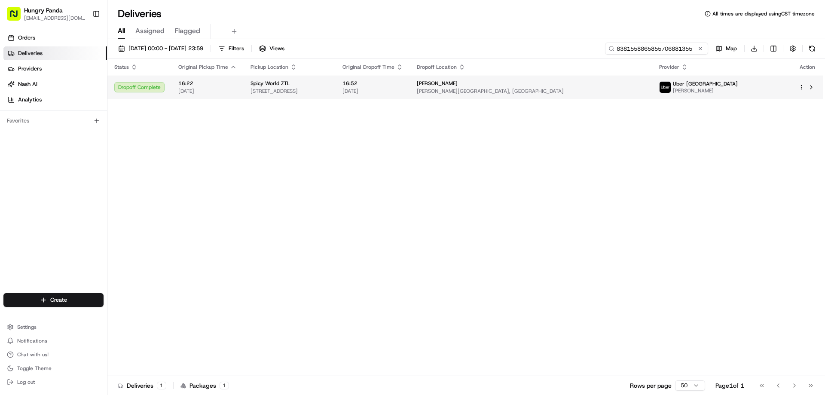
type input "8381558865855706881355"
click at [403, 88] on span "19/08/2025" at bounding box center [372, 91] width 61 height 7
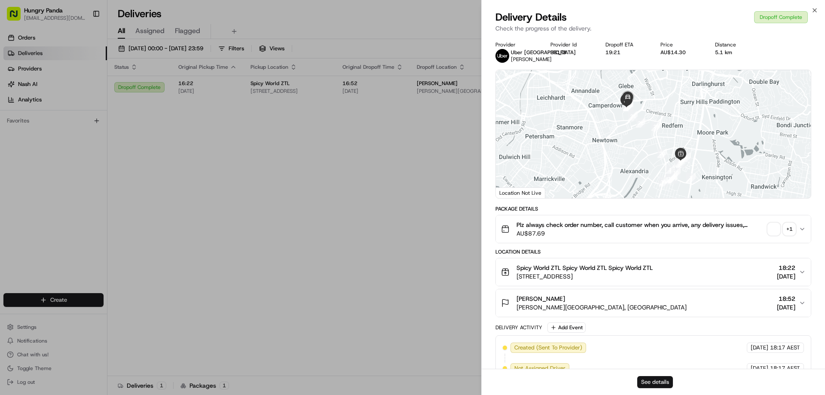
click at [660, 377] on button "See details" at bounding box center [655, 382] width 36 height 12
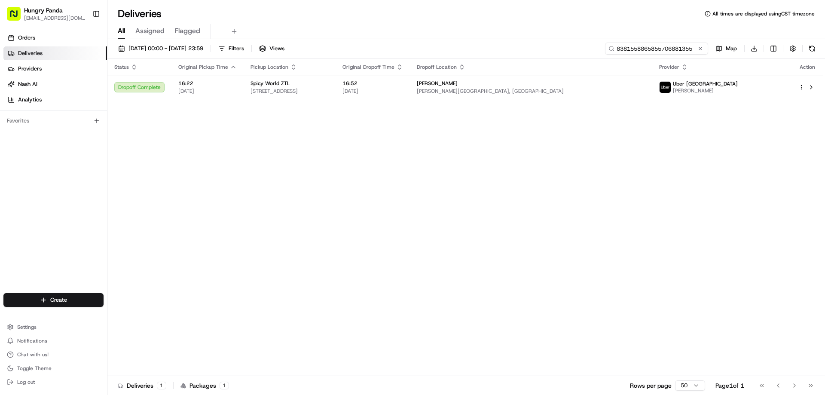
click at [704, 48] on input "8381558865855706881355" at bounding box center [656, 49] width 103 height 12
click at [704, 49] on input "8381558865855706881355" at bounding box center [656, 49] width 103 height 12
click at [701, 49] on button at bounding box center [700, 48] width 9 height 9
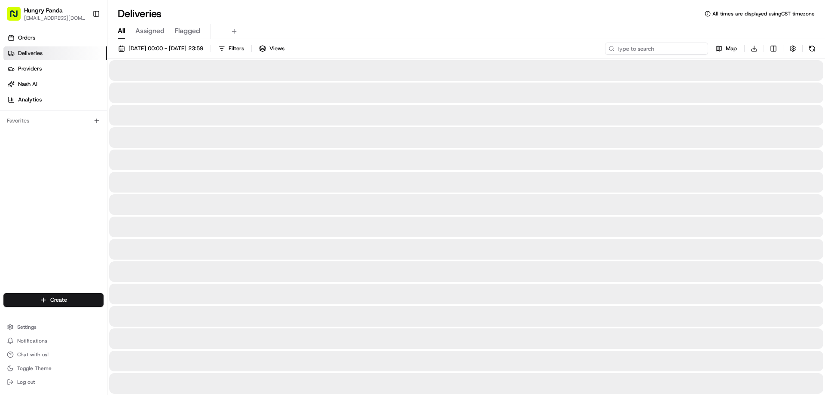
click at [701, 49] on input at bounding box center [656, 49] width 103 height 12
paste input "159358711585277794574"
type input "159358711585277794574"
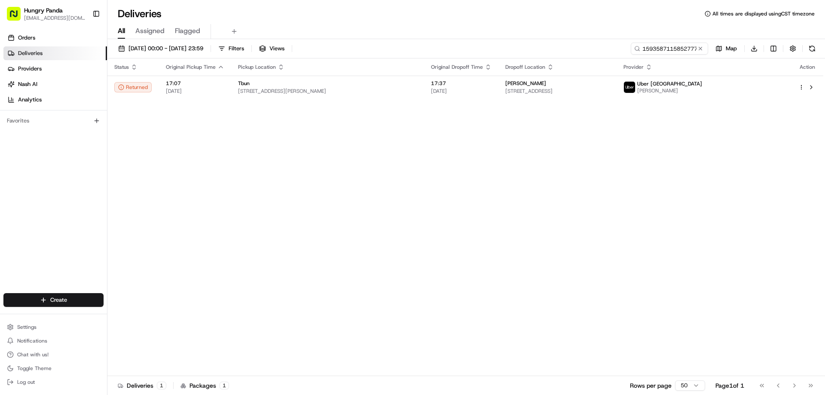
click at [456, 73] on th "Original Dropoff Time" at bounding box center [461, 66] width 74 height 17
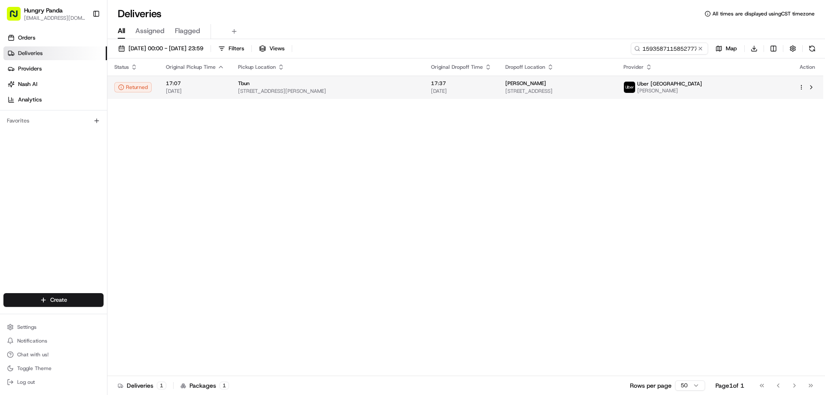
click at [450, 85] on span "17:37" at bounding box center [461, 83] width 61 height 7
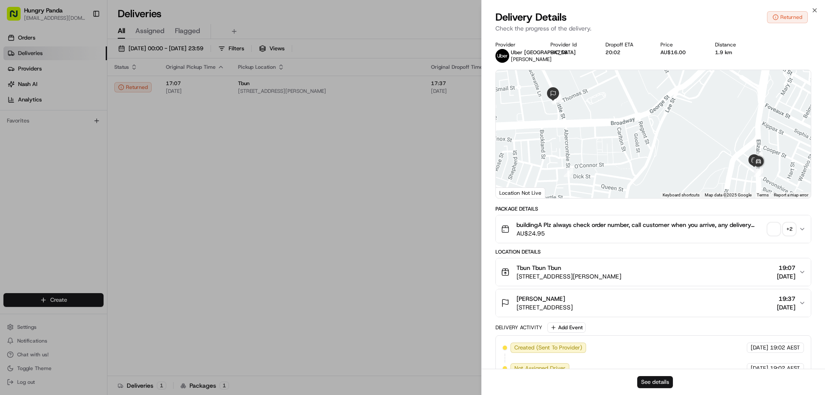
click at [666, 381] on button "See details" at bounding box center [655, 382] width 36 height 12
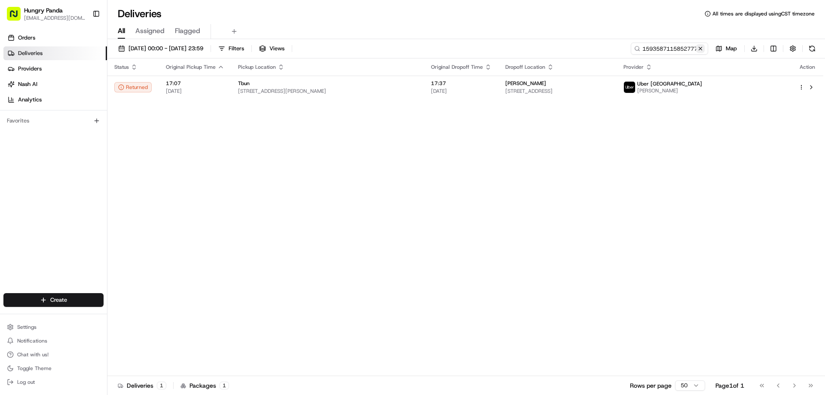
click at [703, 49] on button at bounding box center [700, 48] width 9 height 9
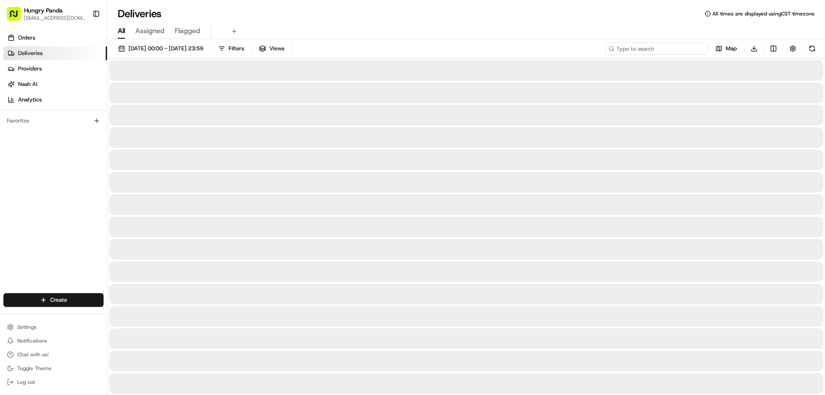
click at [701, 49] on input at bounding box center [656, 49] width 103 height 12
paste input "079052204595173177397"
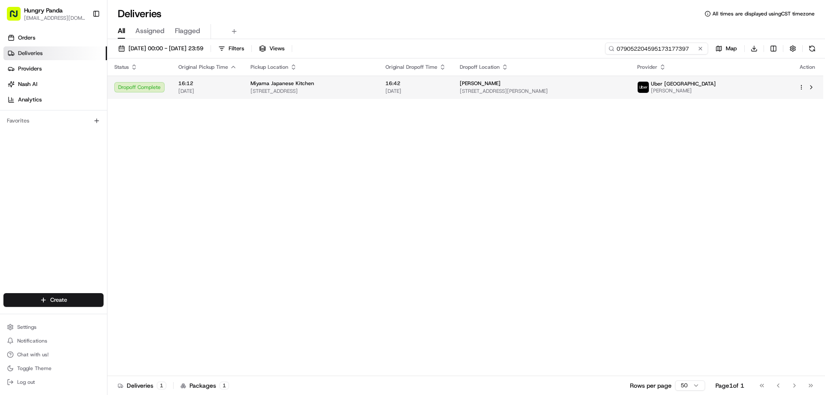
type input "079052204595173177397"
click at [446, 94] on span "19/08/2025" at bounding box center [415, 91] width 61 height 7
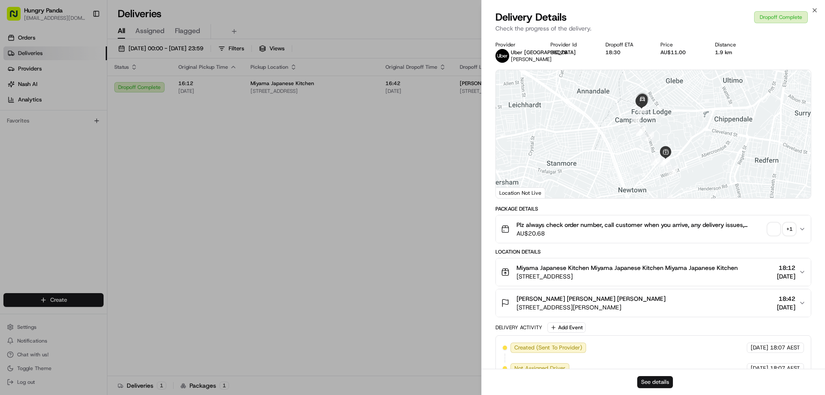
click at [658, 386] on button "See details" at bounding box center [655, 382] width 36 height 12
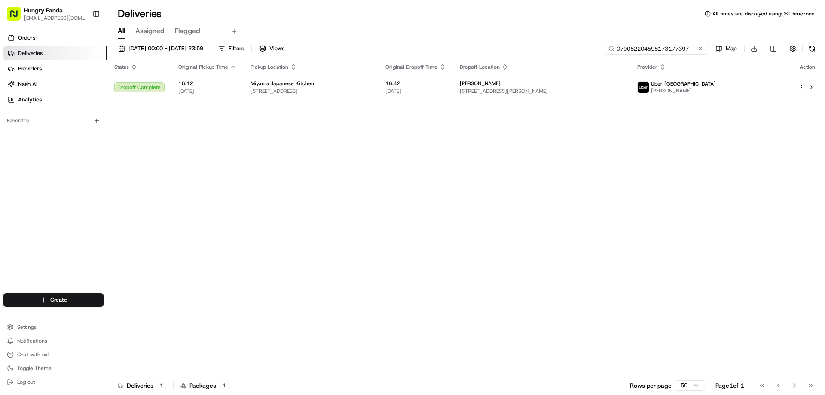
click at [701, 53] on input "079052204595173177397" at bounding box center [656, 49] width 103 height 12
click at [700, 52] on button at bounding box center [700, 48] width 9 height 9
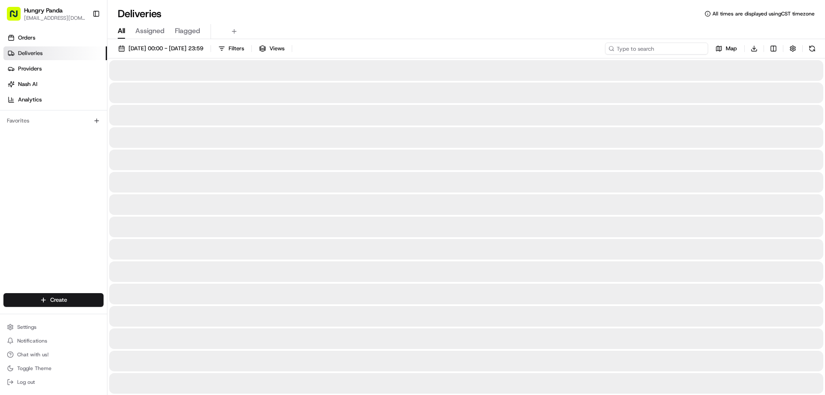
click at [697, 51] on input at bounding box center [656, 49] width 103 height 12
paste input "7401638105555746622509"
type input "7401638105555746622509"
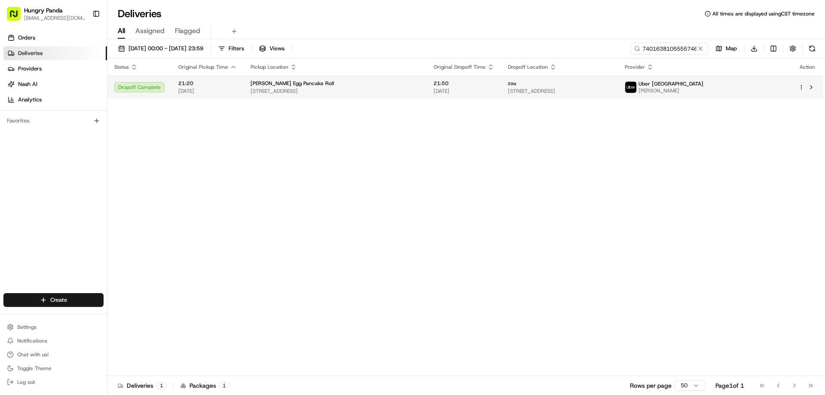
click at [420, 88] on span "47-49 Chippen St, Chippendale NSW 2008, Australia" at bounding box center [334, 91] width 169 height 7
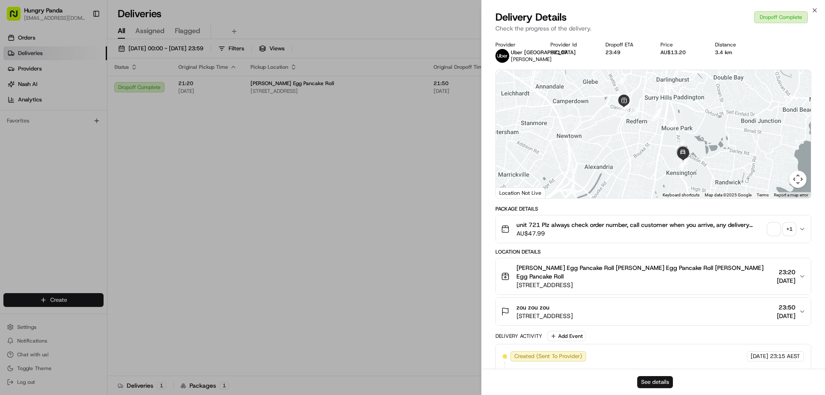
click at [667, 387] on button "See details" at bounding box center [655, 382] width 36 height 12
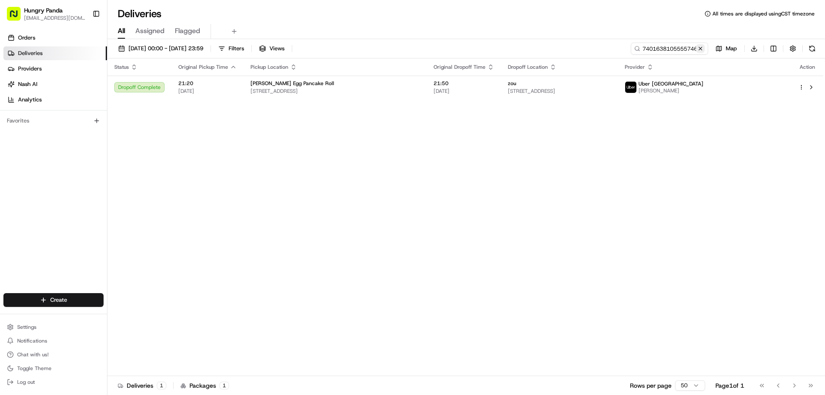
click at [699, 50] on button at bounding box center [700, 48] width 9 height 9
click at [699, 50] on input at bounding box center [656, 49] width 103 height 12
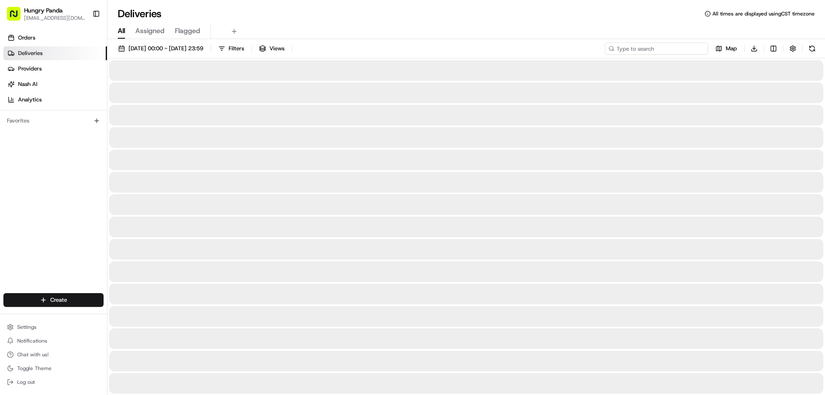
paste input "8519632015457767251068"
type input "8519632015457767251068"
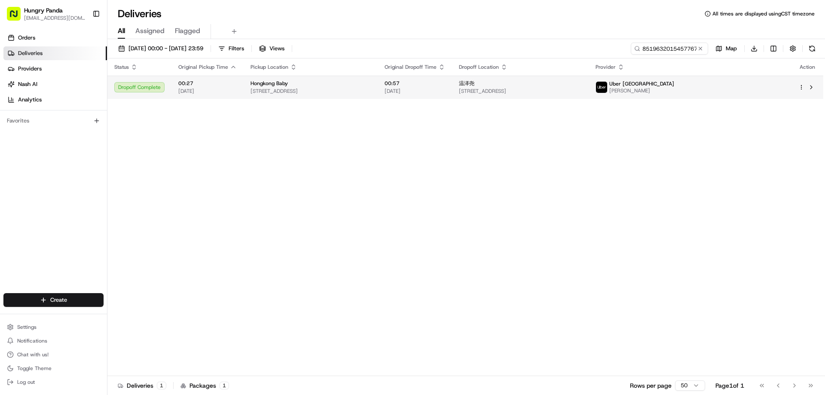
click at [521, 87] on td "温泽尧 128 Banks Ave, Eastgardens NSW 2036, Australia" at bounding box center [520, 87] width 137 height 23
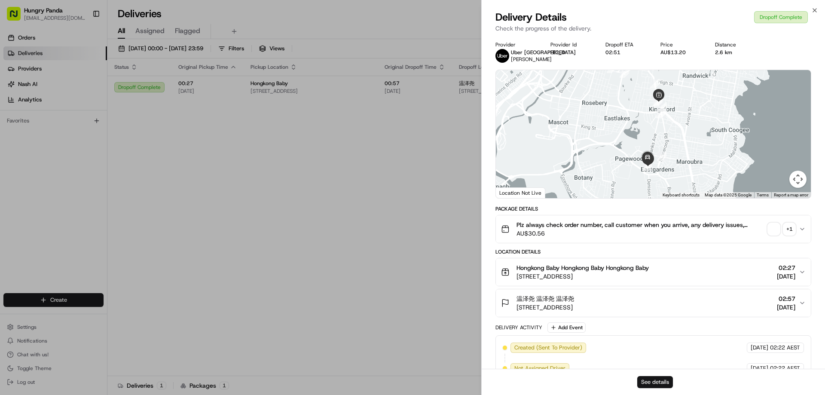
click at [664, 384] on button "See details" at bounding box center [655, 382] width 36 height 12
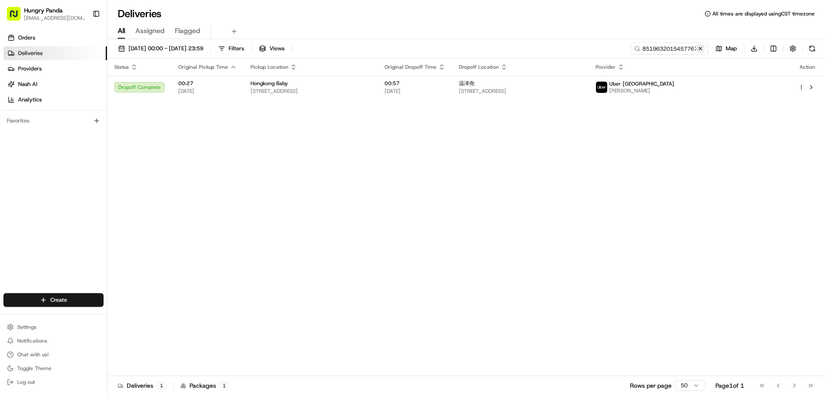
click at [699, 46] on button at bounding box center [700, 48] width 9 height 9
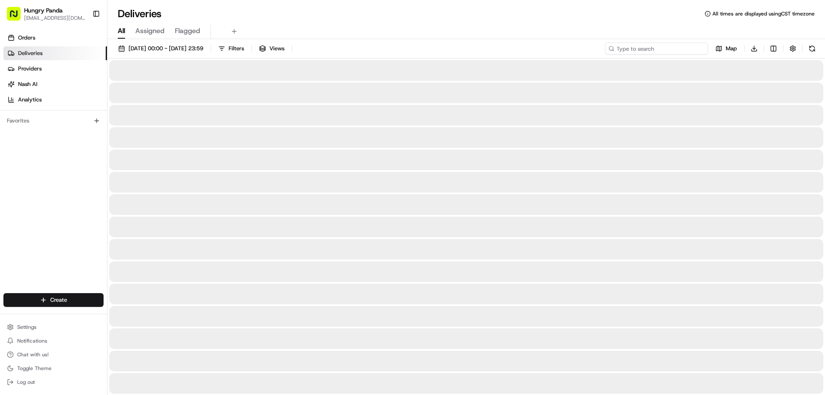
drag, startPoint x: 699, startPoint y: 46, endPoint x: 674, endPoint y: 53, distance: 26.4
click at [699, 46] on input at bounding box center [656, 49] width 103 height 12
paste input "4738603085856798791488"
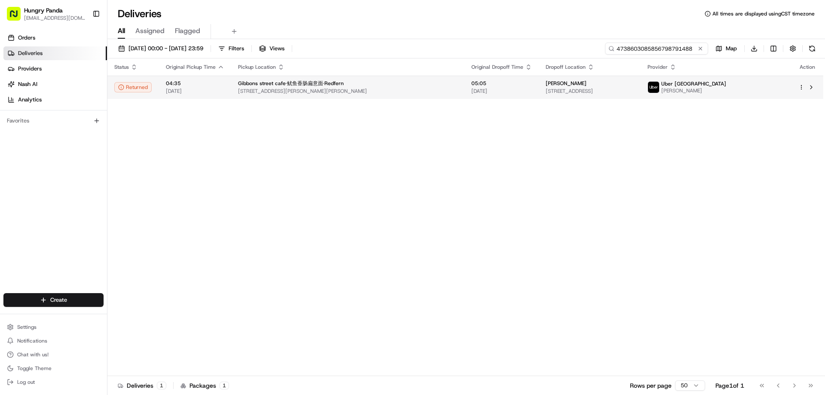
type input "4738603085856798791488"
click at [471, 90] on span "20/08/2025" at bounding box center [501, 91] width 61 height 7
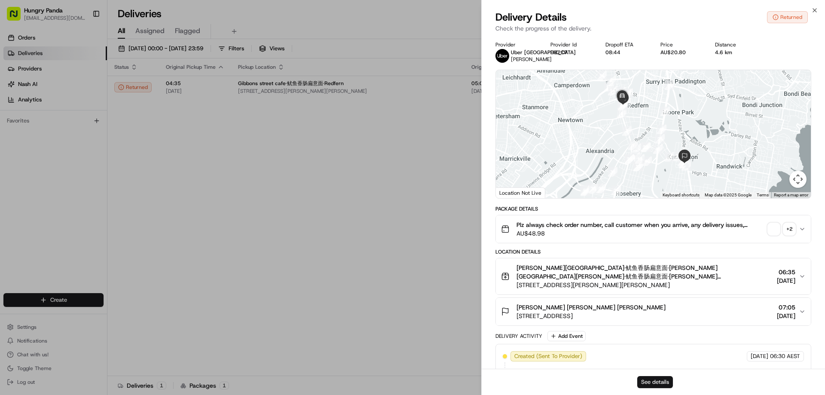
click at [656, 377] on button "See details" at bounding box center [655, 382] width 36 height 12
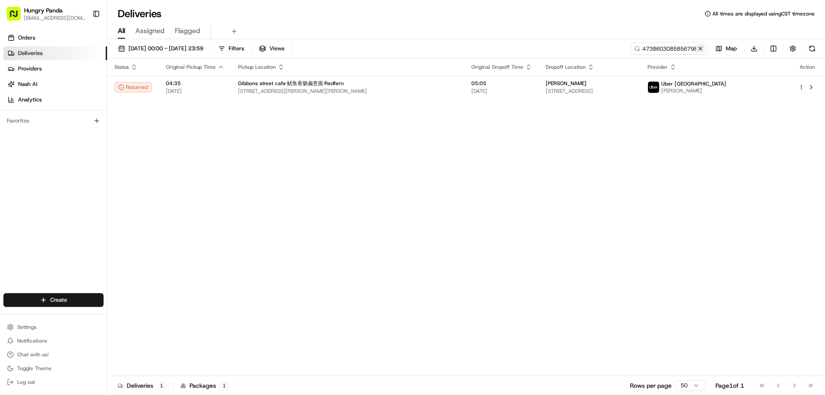
click at [703, 44] on button at bounding box center [700, 48] width 9 height 9
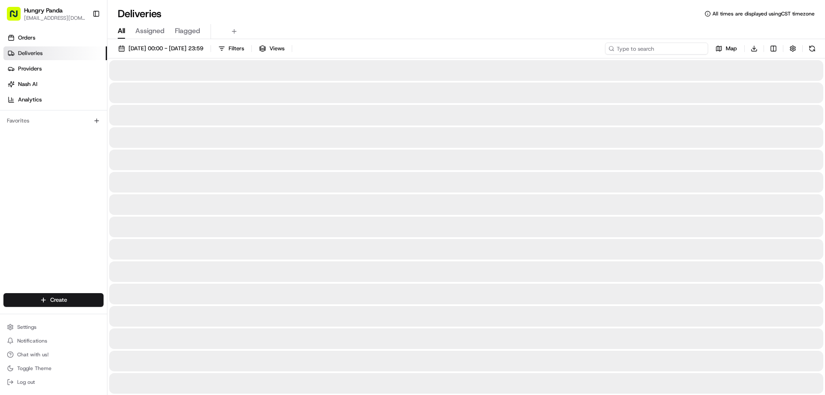
drag, startPoint x: 703, startPoint y: 44, endPoint x: 693, endPoint y: 46, distance: 10.1
click at [703, 44] on input at bounding box center [656, 49] width 103 height 12
paste input "764564065555972295840"
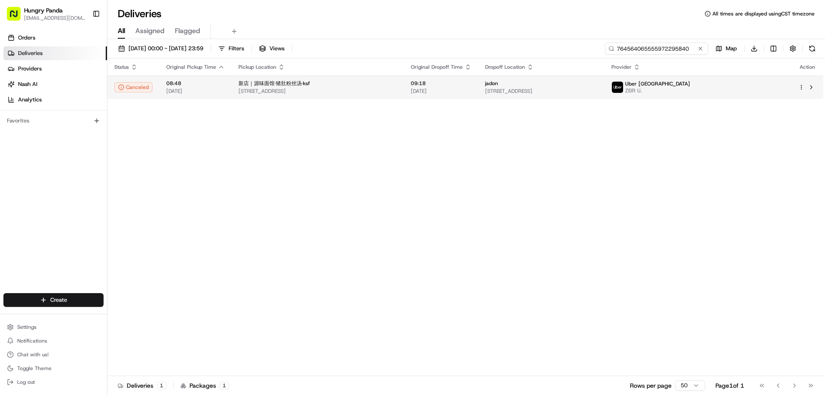
type input "764564065555972295840"
click at [471, 88] on span "20/08/2025" at bounding box center [441, 91] width 61 height 7
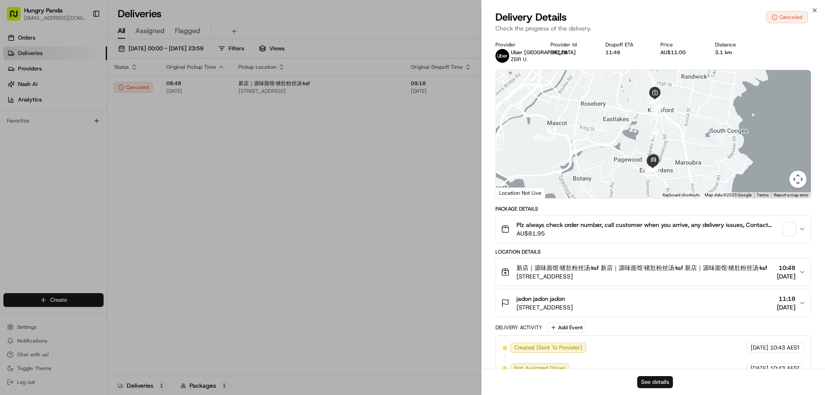
click at [657, 379] on button "See details" at bounding box center [655, 382] width 36 height 12
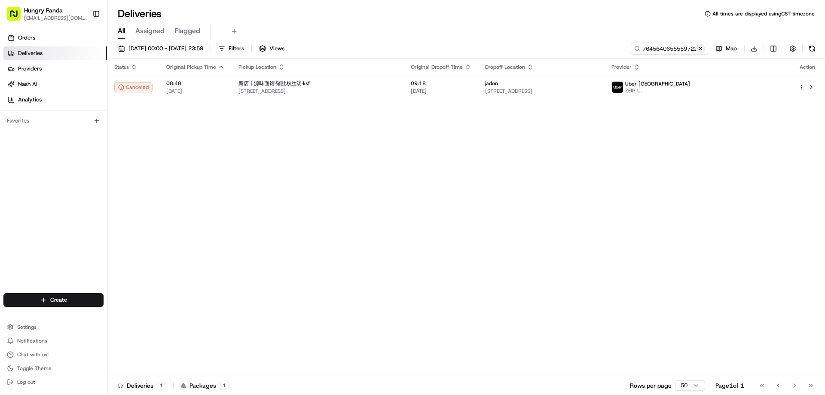
click at [701, 49] on button at bounding box center [700, 48] width 9 height 9
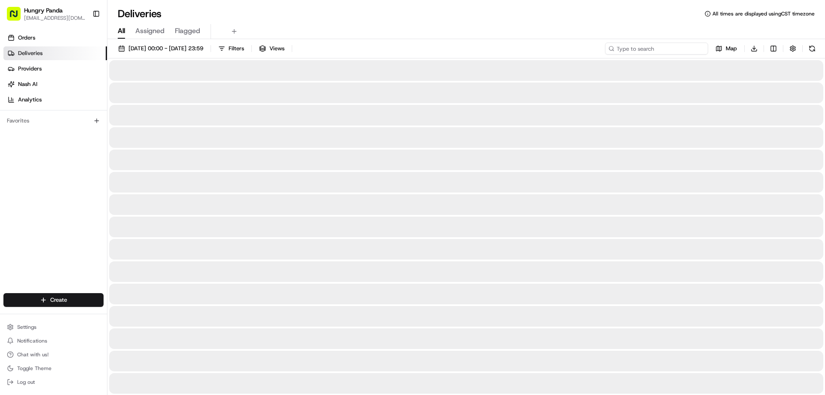
drag, startPoint x: 701, startPoint y: 49, endPoint x: 681, endPoint y: 55, distance: 20.6
click at [701, 49] on input at bounding box center [656, 49] width 103 height 12
paste input "5343621925850737701178"
type input "5343621925850737701178"
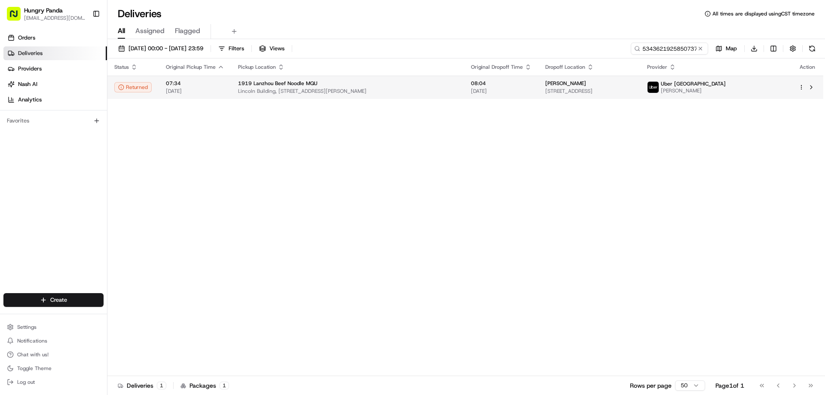
click at [426, 83] on div "1919 Lanzhou Beef Noodle MQU" at bounding box center [347, 83] width 219 height 7
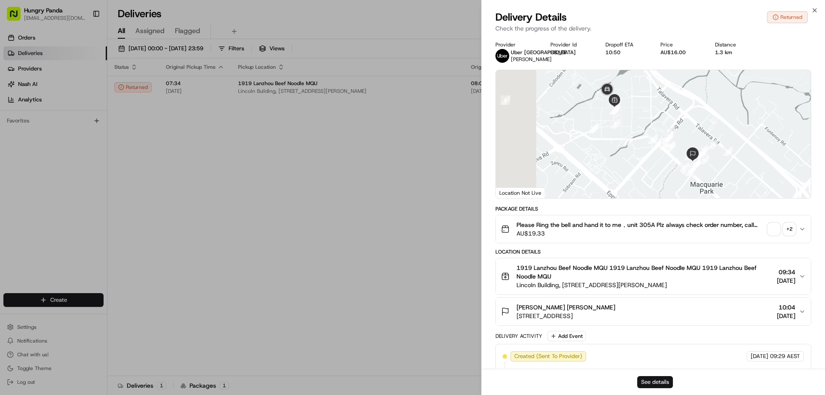
click at [654, 378] on button "See details" at bounding box center [655, 382] width 36 height 12
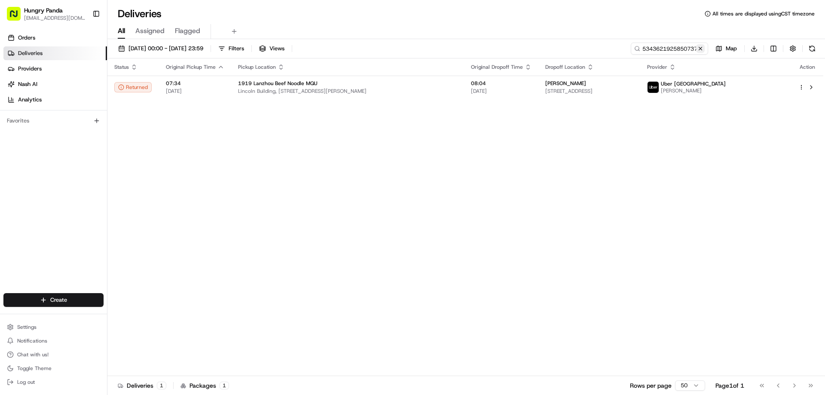
click at [702, 49] on button at bounding box center [700, 48] width 9 height 9
click at [702, 49] on input at bounding box center [656, 49] width 103 height 12
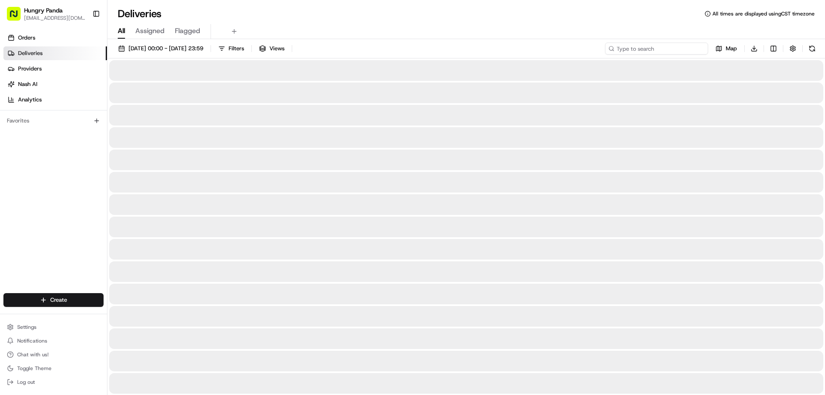
paste input "3748630285051715651167"
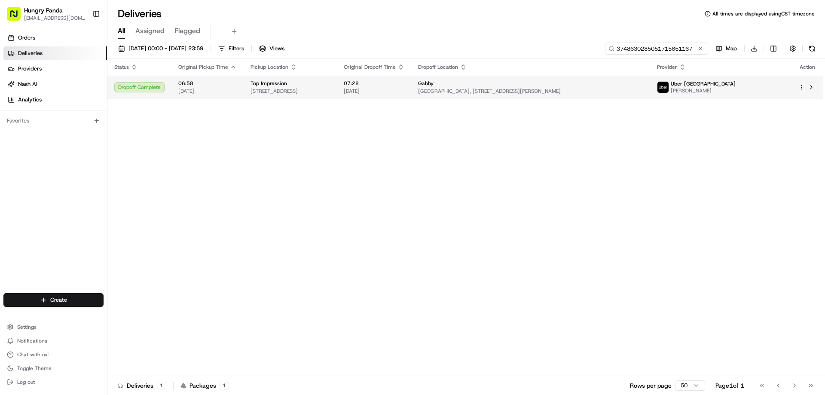
type input "3748630285051715651167"
click at [404, 92] on span "20/08/2025" at bounding box center [374, 91] width 61 height 7
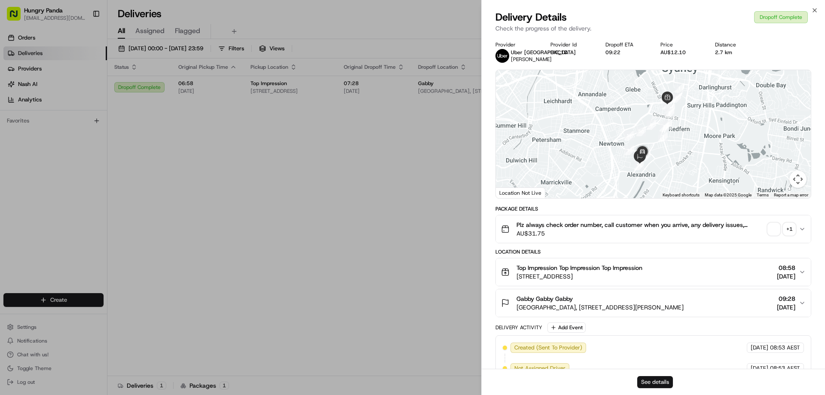
click at [661, 386] on button "See details" at bounding box center [655, 382] width 36 height 12
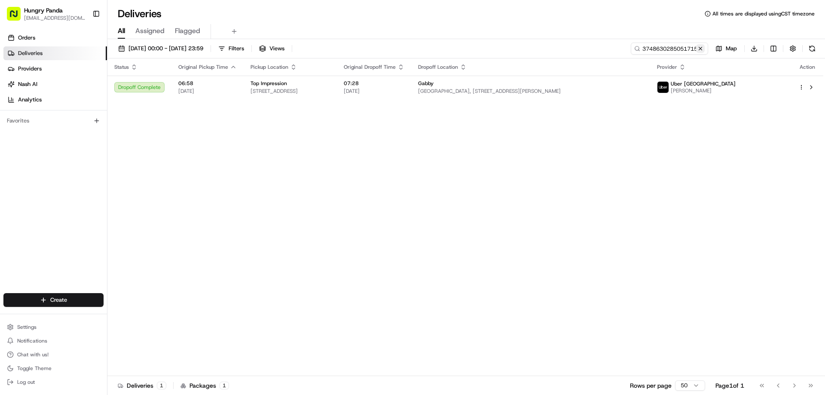
click at [700, 51] on button at bounding box center [700, 48] width 9 height 9
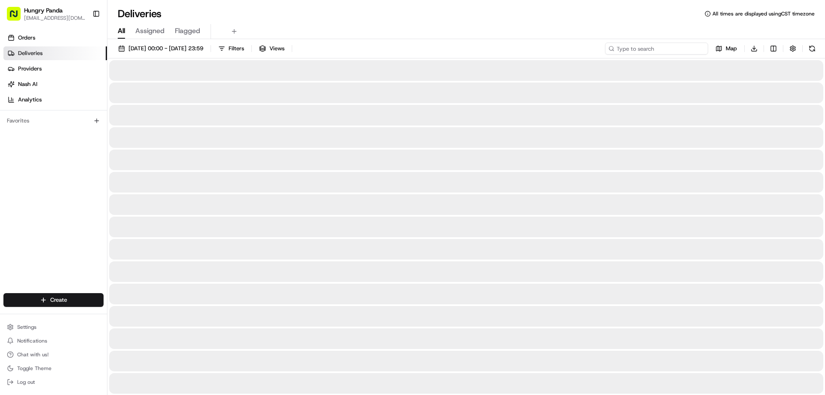
click at [700, 51] on input at bounding box center [656, 49] width 103 height 12
paste input "2744646445054783231604"
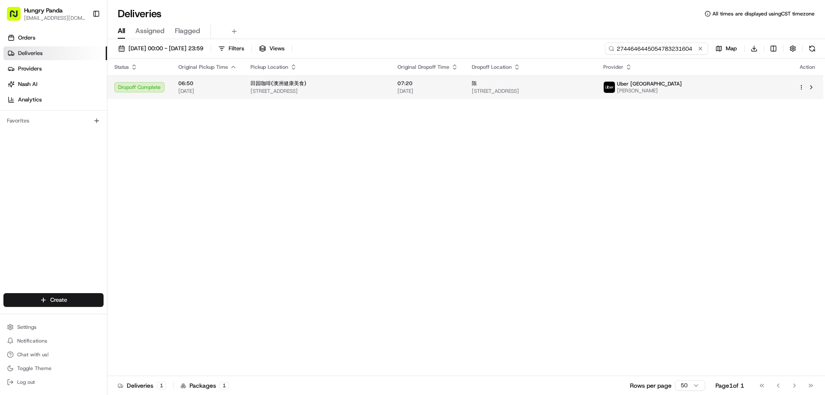
type input "2744646445054783231604"
click at [458, 88] on span "20/08/2025" at bounding box center [427, 91] width 61 height 7
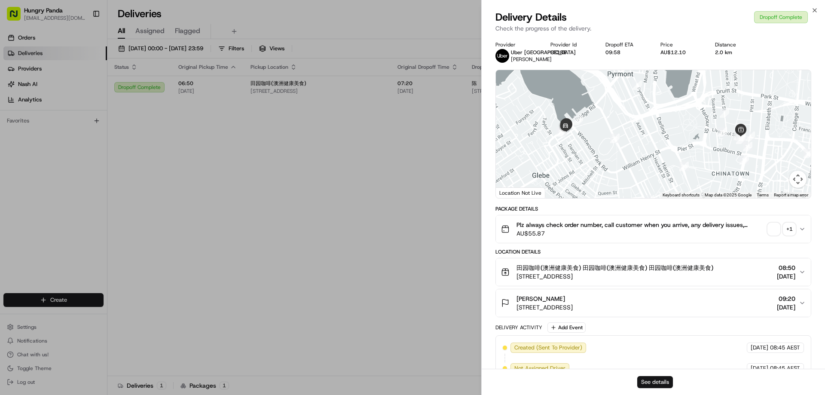
click at [654, 380] on button "See details" at bounding box center [655, 382] width 36 height 12
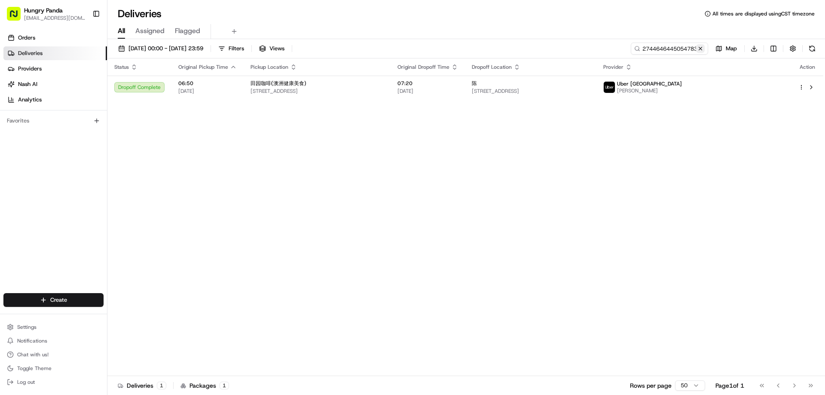
click at [700, 49] on button at bounding box center [700, 48] width 9 height 9
click at [700, 49] on input at bounding box center [656, 49] width 103 height 12
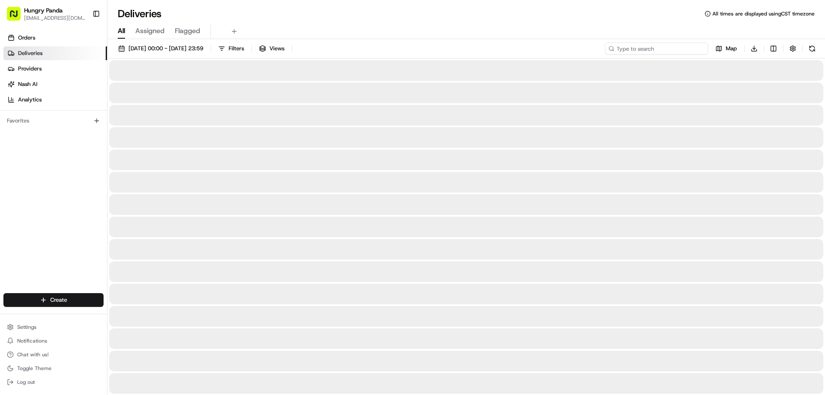
paste input "435961512585275889532"
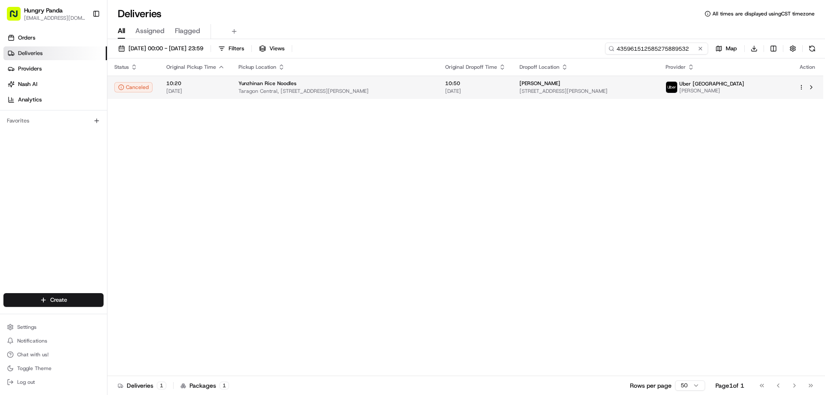
type input "435961512585275889532"
click at [504, 89] on span "20/08/2025" at bounding box center [475, 91] width 61 height 7
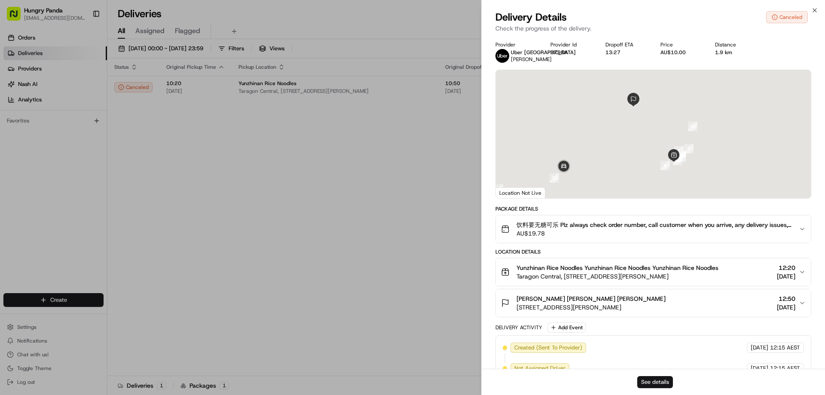
click at [661, 382] on button "See details" at bounding box center [655, 382] width 36 height 12
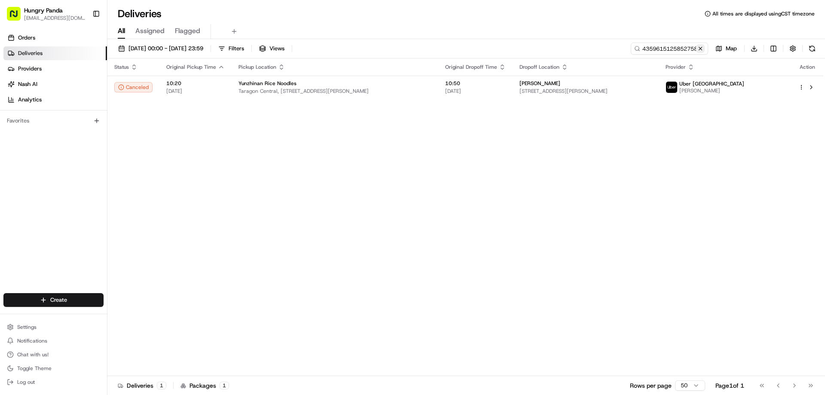
click at [697, 51] on button at bounding box center [700, 48] width 9 height 9
click at [697, 51] on input at bounding box center [656, 49] width 103 height 12
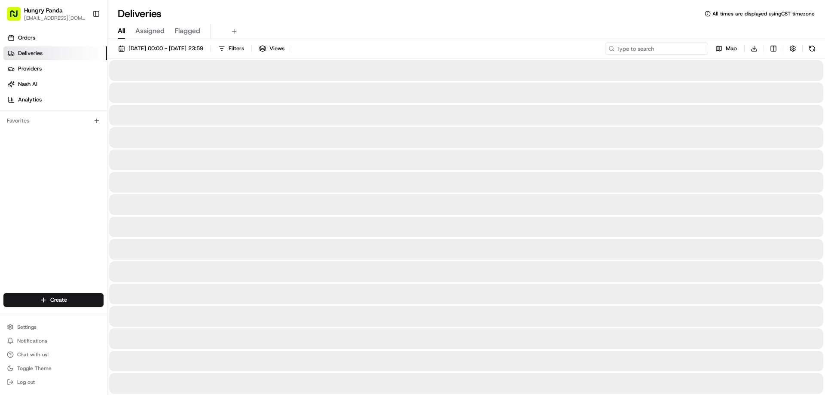
paste input "2059683505950728281002"
type input "2059683505950728281002"
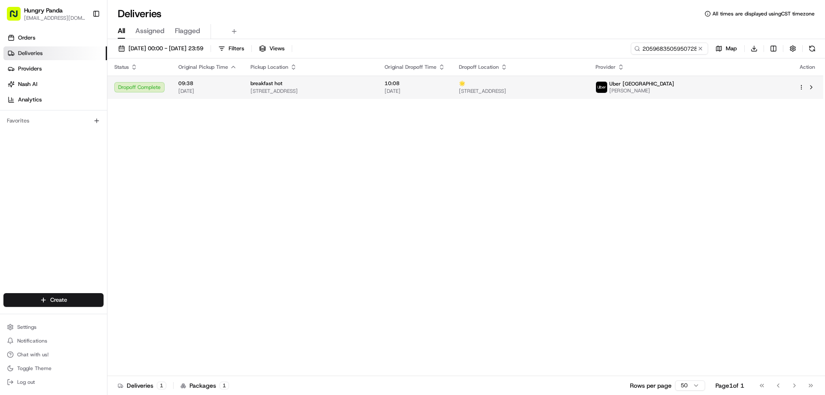
click at [452, 86] on td "10:08 20/08/2025" at bounding box center [414, 87] width 74 height 23
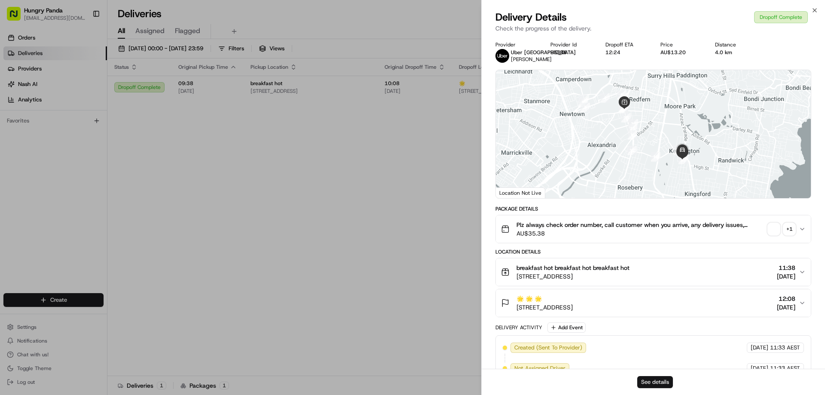
click at [658, 383] on button "See details" at bounding box center [655, 382] width 36 height 12
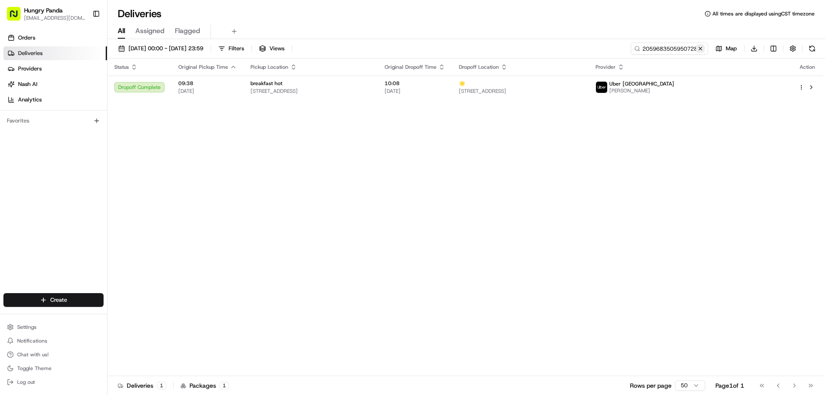
click at [698, 49] on button at bounding box center [700, 48] width 9 height 9
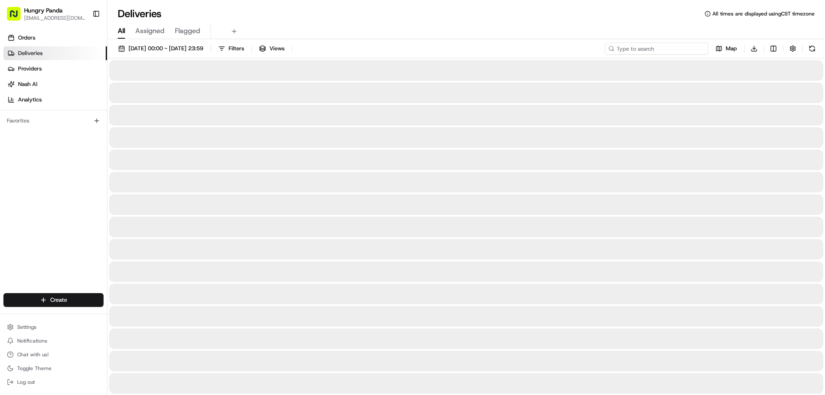
click at [698, 49] on input at bounding box center [656, 49] width 103 height 12
paste input "575865442535878678856"
type input "575865442535878678856"
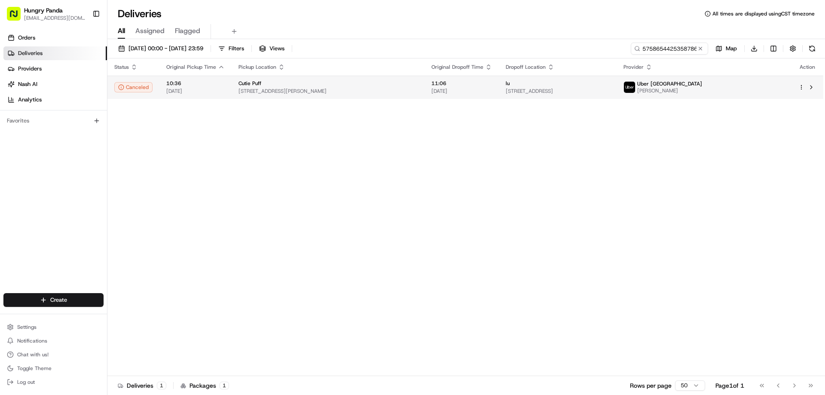
click at [410, 88] on span "580 George St, Sydney NSW 2000, Australia" at bounding box center [327, 91] width 179 height 7
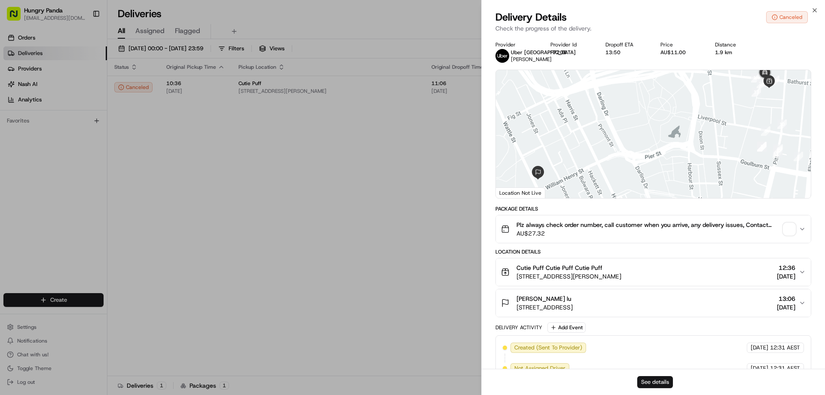
click at [645, 380] on button "See details" at bounding box center [655, 382] width 36 height 12
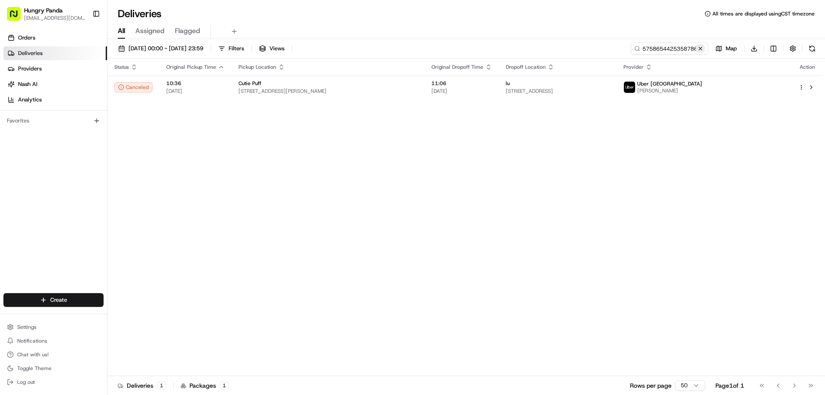
click at [700, 47] on button at bounding box center [700, 48] width 9 height 9
click at [700, 47] on input at bounding box center [656, 49] width 103 height 12
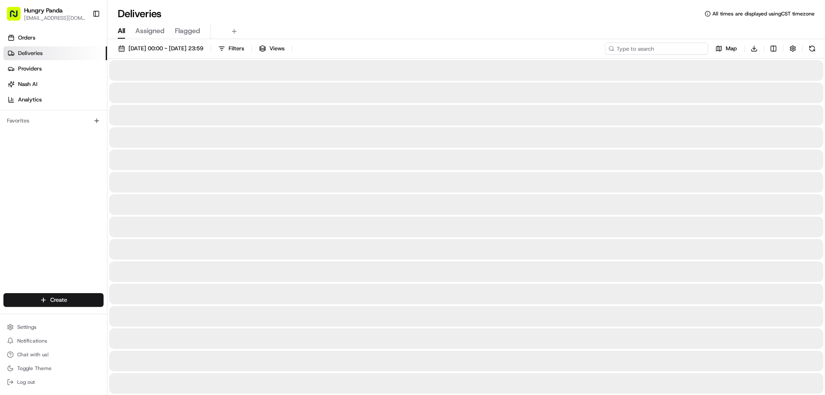
paste input "2653693595750751341240"
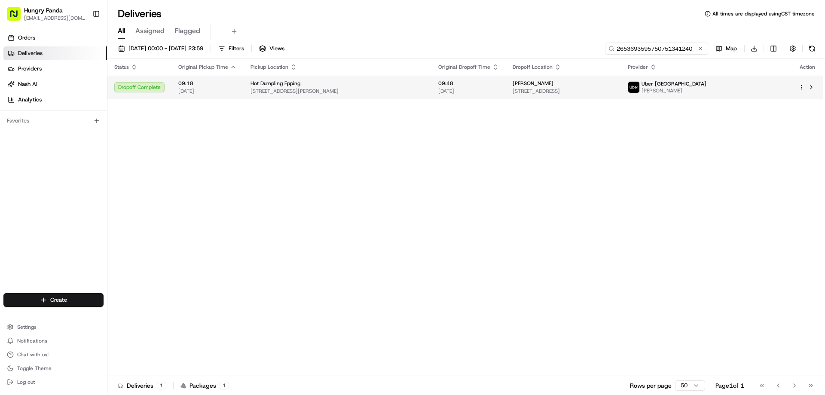
type input "2653693595750751341240"
click at [488, 91] on span "20/08/2025" at bounding box center [468, 91] width 61 height 7
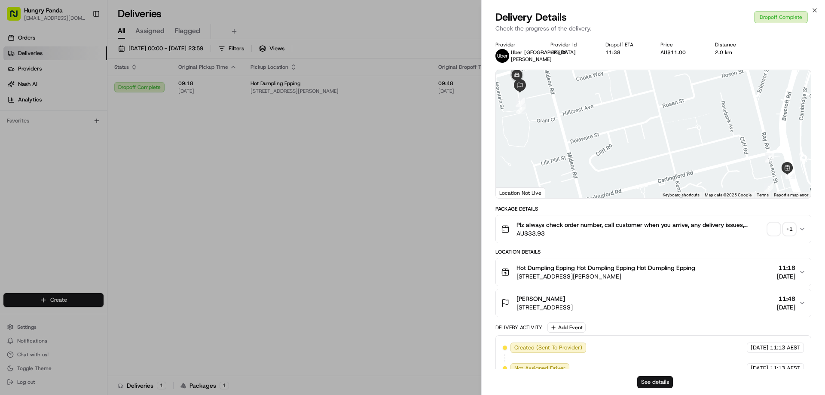
click at [646, 383] on button "See details" at bounding box center [655, 382] width 36 height 12
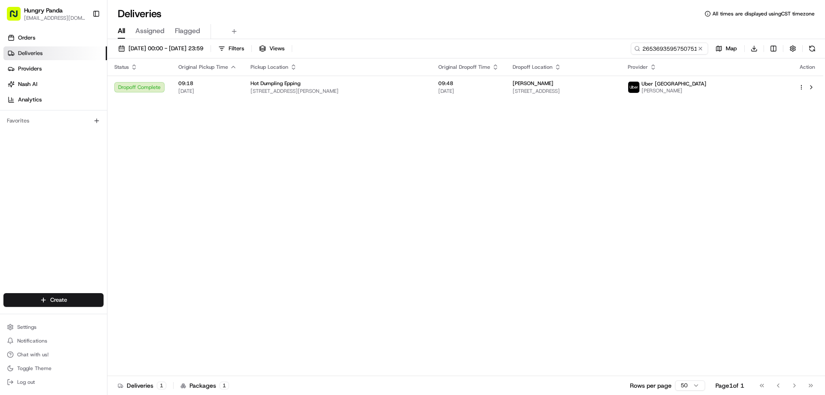
click at [698, 50] on button at bounding box center [700, 48] width 9 height 9
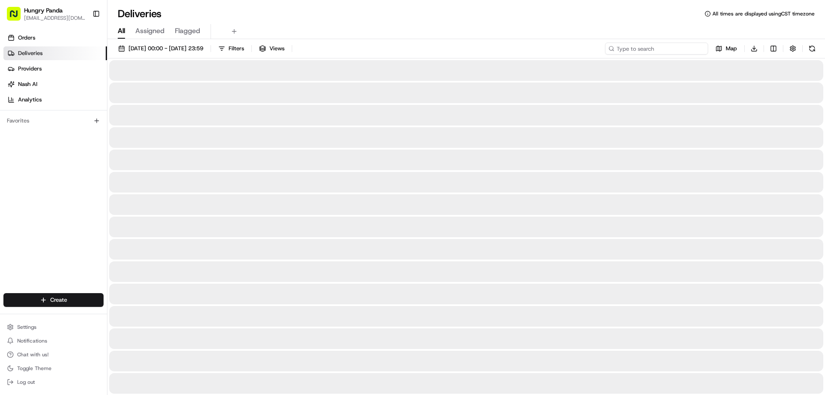
click at [698, 50] on input at bounding box center [656, 49] width 103 height 12
paste input "245564573505372264605"
type input "245564573505372264605"
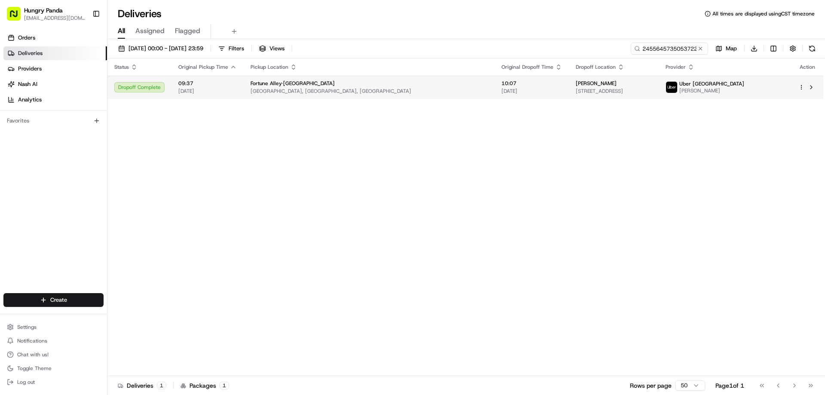
click at [424, 84] on td "Fortune Alley·Westfield Pitt Street Mall, Sydney NSW 2000, Australia" at bounding box center [368, 87] width 251 height 23
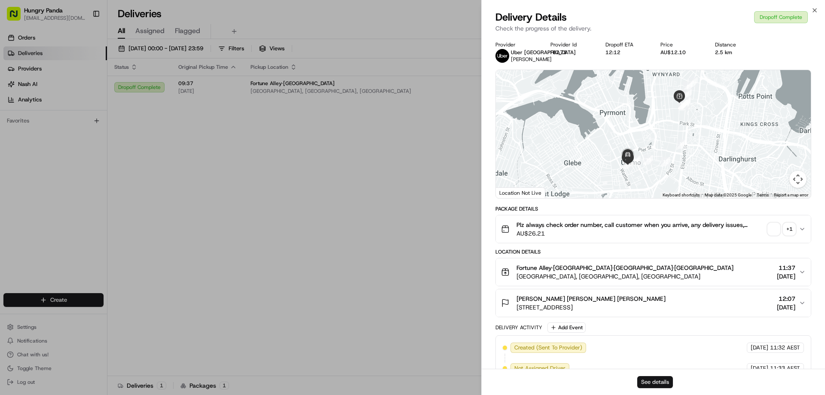
click at [651, 381] on button "See details" at bounding box center [655, 382] width 36 height 12
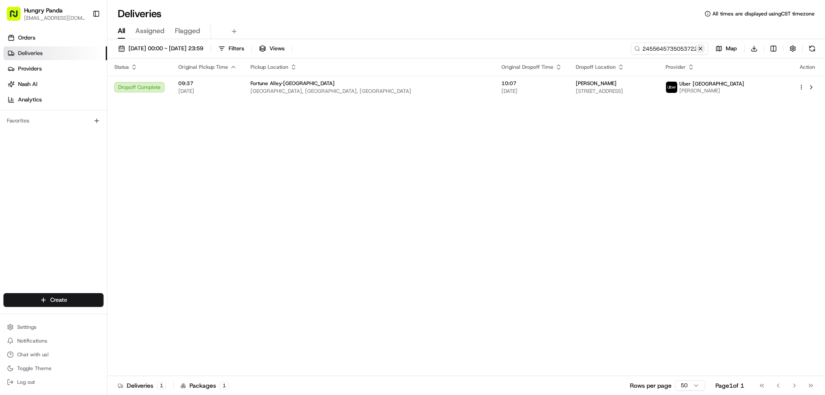
click at [696, 49] on button at bounding box center [700, 48] width 9 height 9
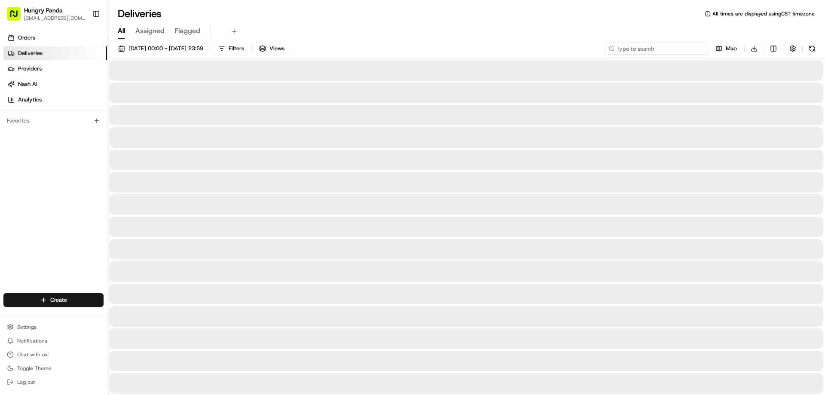
click at [696, 49] on input at bounding box center [656, 49] width 103 height 12
paste input "225961414535077016277"
type input "225961414535077016277"
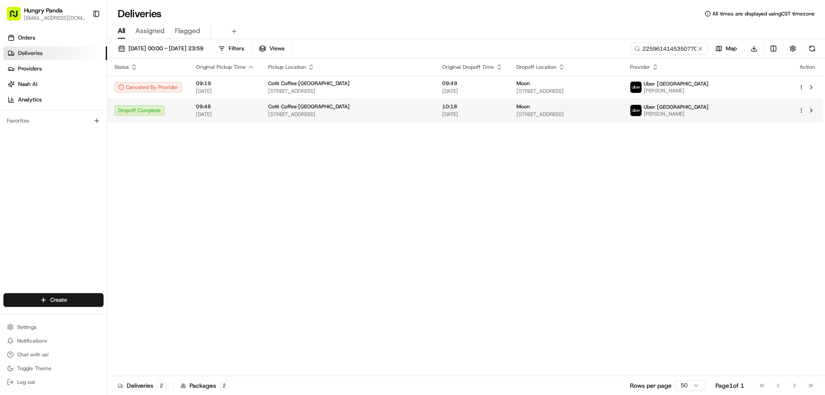
click at [451, 106] on span "10:18" at bounding box center [472, 106] width 61 height 7
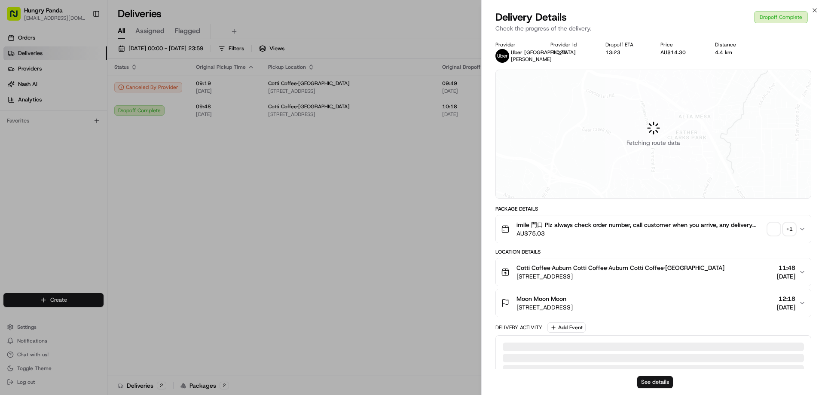
click at [656, 384] on button "See details" at bounding box center [655, 382] width 36 height 12
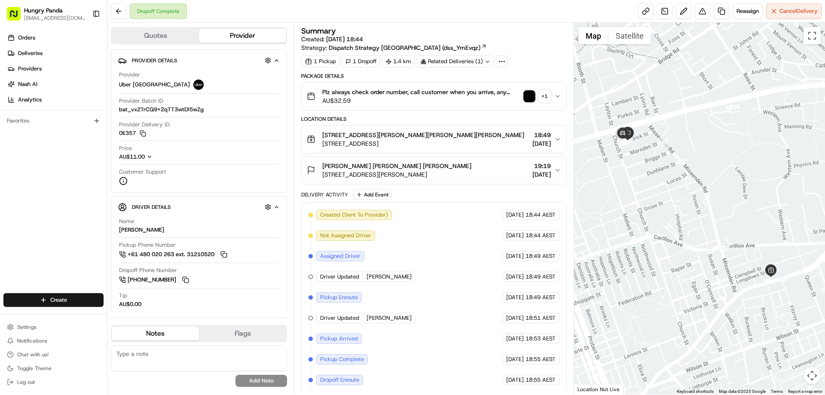
click at [529, 98] on img "button" at bounding box center [529, 96] width 12 height 12
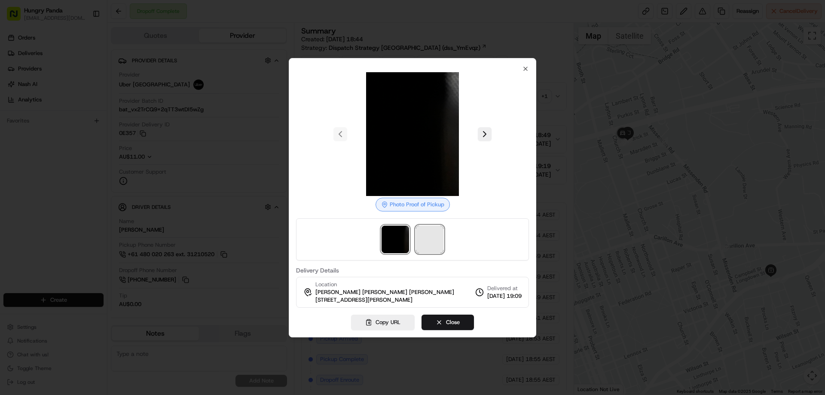
click at [436, 234] on span at bounding box center [429, 238] width 27 height 27
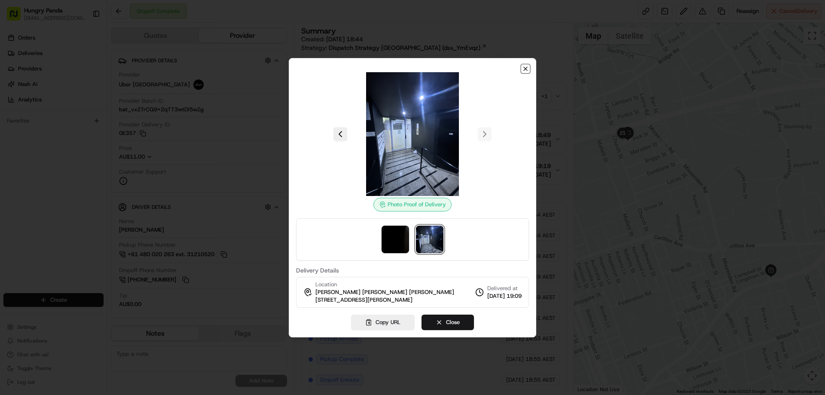
click at [526, 68] on icon "button" at bounding box center [524, 68] width 3 height 3
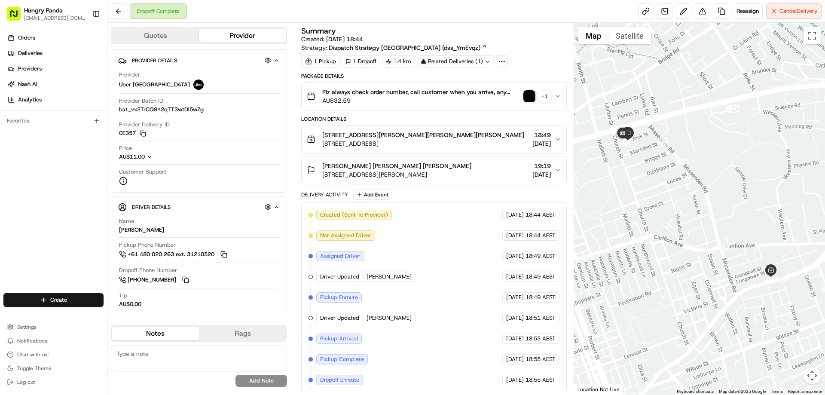
click at [557, 94] on icon "button" at bounding box center [557, 96] width 7 height 7
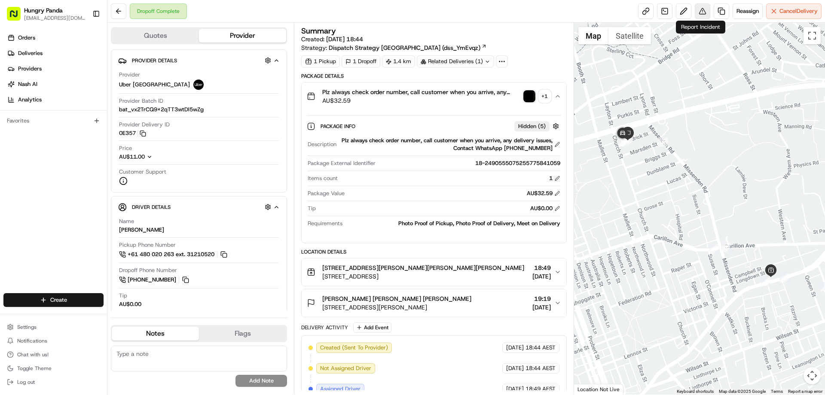
click at [697, 16] on button at bounding box center [701, 10] width 15 height 15
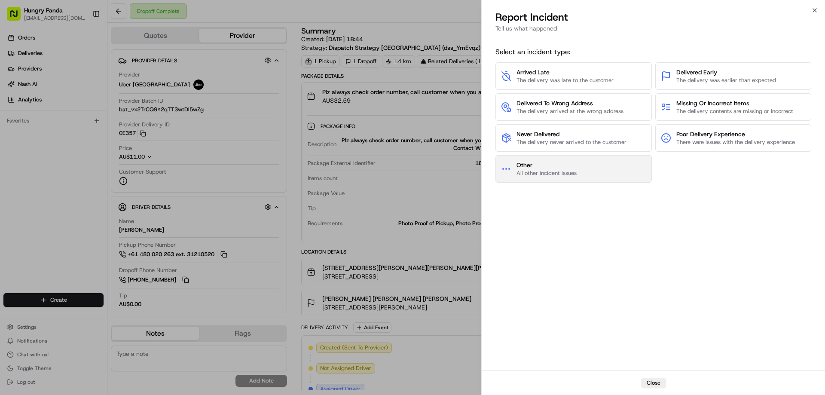
click at [537, 169] on span "All other incident issues" at bounding box center [546, 173] width 60 height 8
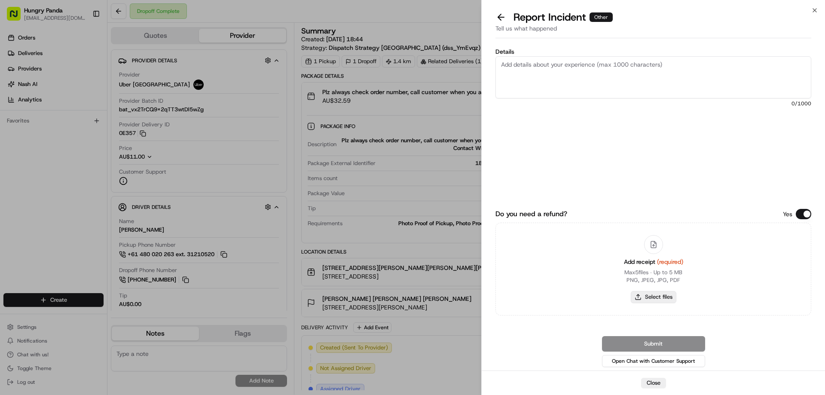
click at [649, 294] on button "Select files" at bounding box center [653, 297] width 46 height 12
type input "C:\fakepath\screenshot_2025-08-20_14-25-30.png"
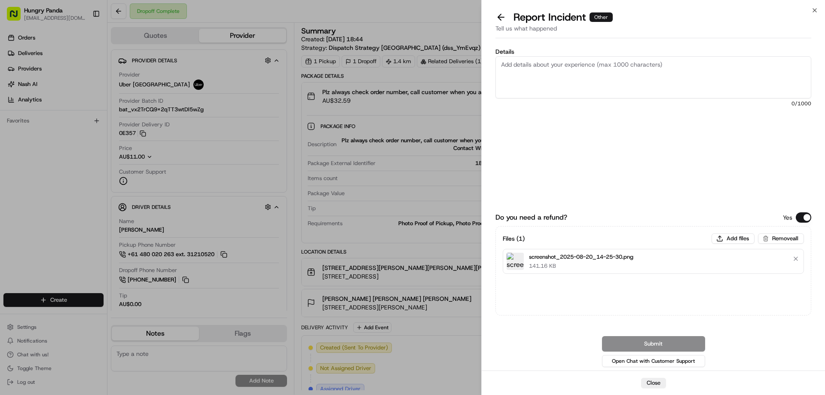
click at [565, 79] on textarea "Details" at bounding box center [653, 77] width 316 height 42
paste textarea "The customer reported that he did not receive the meal, the delivery photo take…"
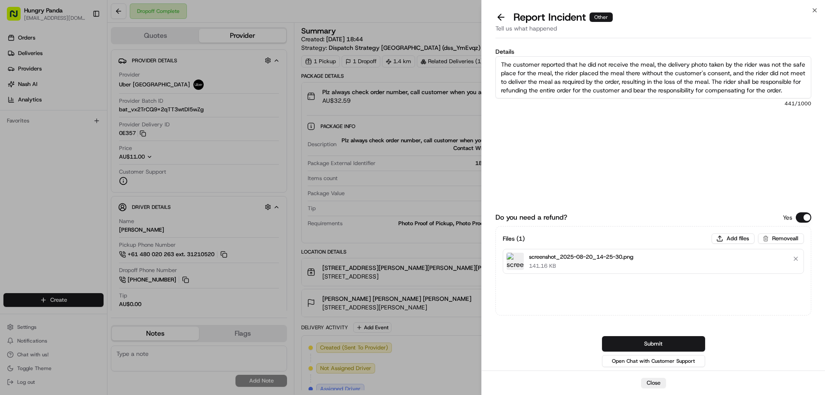
scroll to position [5, 0]
type textarea "The customer reported that he did not receive the meal, the delivery photo take…"
click at [654, 346] on button "Submit" at bounding box center [653, 343] width 103 height 15
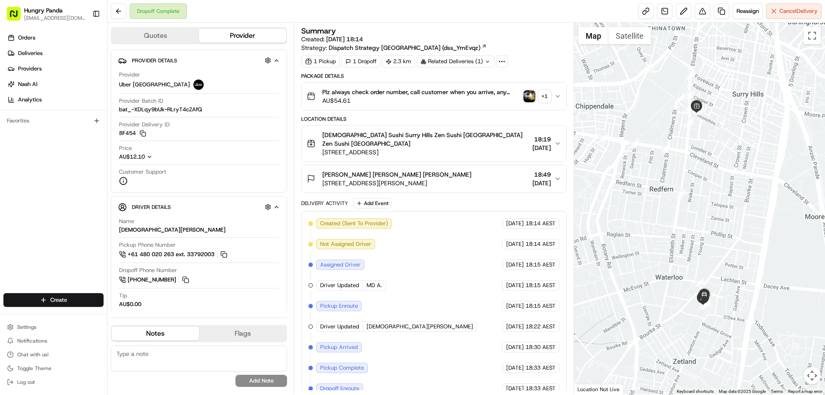
click at [560, 95] on icon "button" at bounding box center [557, 96] width 7 height 7
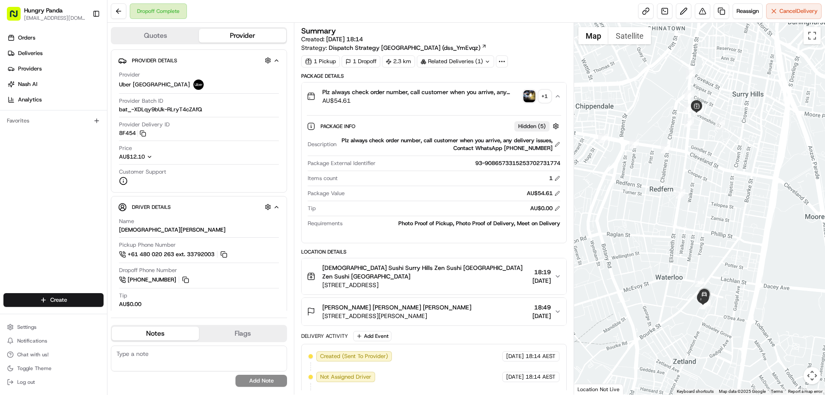
click at [530, 96] on img "button" at bounding box center [529, 96] width 12 height 12
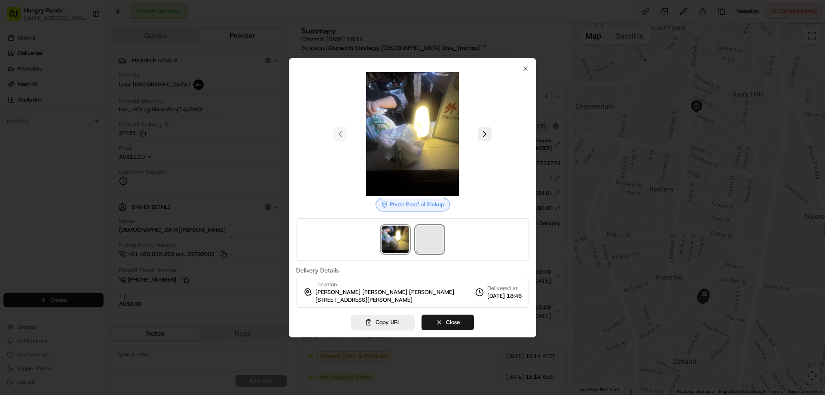
click at [420, 240] on span at bounding box center [429, 238] width 27 height 27
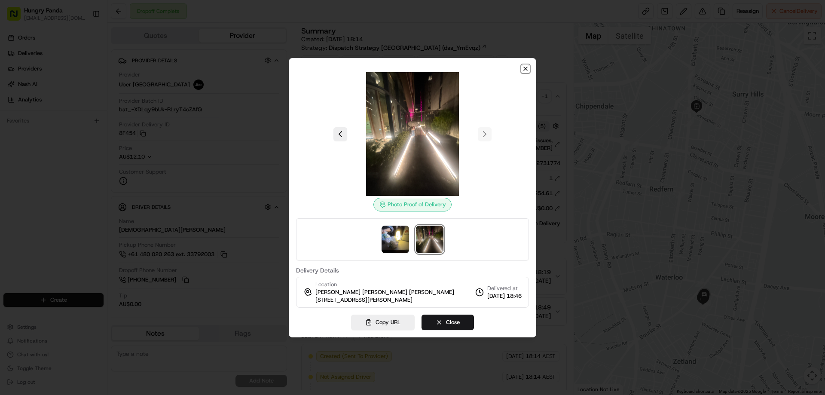
click at [526, 66] on icon "button" at bounding box center [525, 68] width 7 height 7
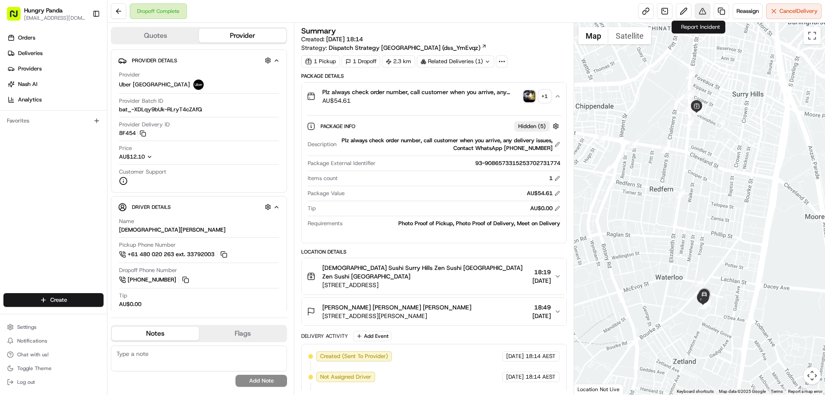
click at [704, 12] on button at bounding box center [701, 10] width 15 height 15
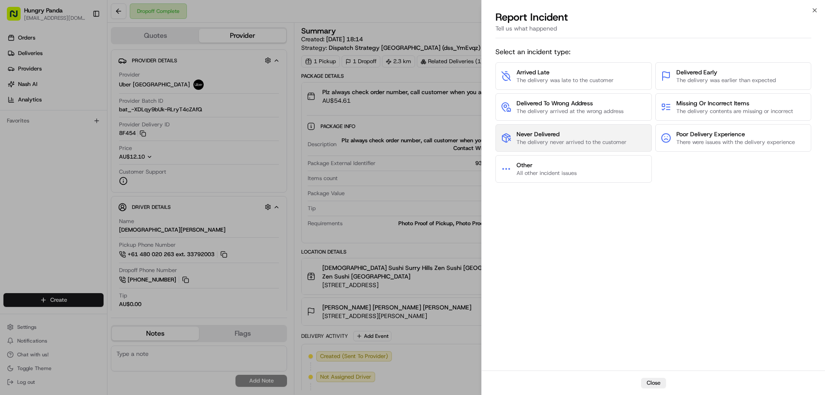
click at [596, 144] on span "The delivery never arrived to the customer" at bounding box center [571, 142] width 110 height 8
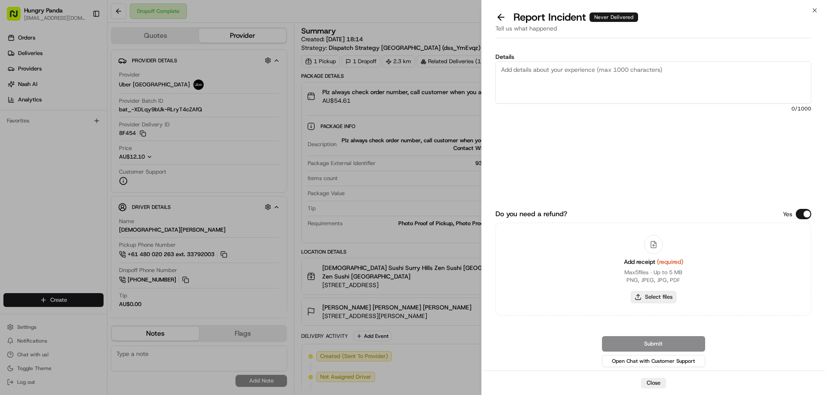
click at [662, 295] on button "Select files" at bounding box center [653, 297] width 46 height 12
type input "C:\fakepath\screenshot_2025-08-20_14-33-40.png"
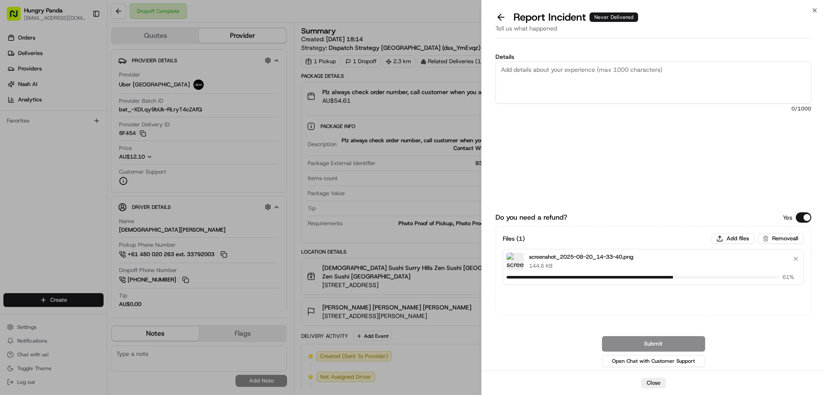
click at [563, 85] on textarea "Details" at bounding box center [653, 82] width 316 height 42
click at [572, 61] on div "Details 0 /1000" at bounding box center [653, 117] width 316 height 126
click at [551, 81] on textarea "Details" at bounding box center [653, 82] width 316 height 42
paste textarea "The customer reported that he did not receive the food, the delivery photo take…"
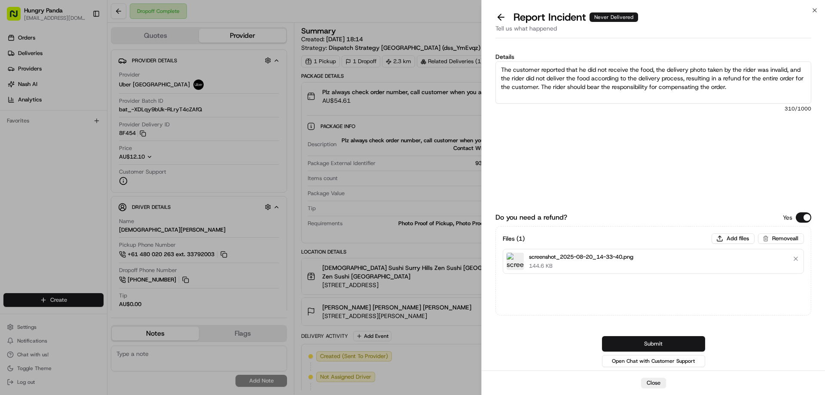
type textarea "The customer reported that he did not receive the food, the delivery photo take…"
click at [667, 340] on button "Submit" at bounding box center [653, 343] width 103 height 15
